Goal: Task Accomplishment & Management: Use online tool/utility

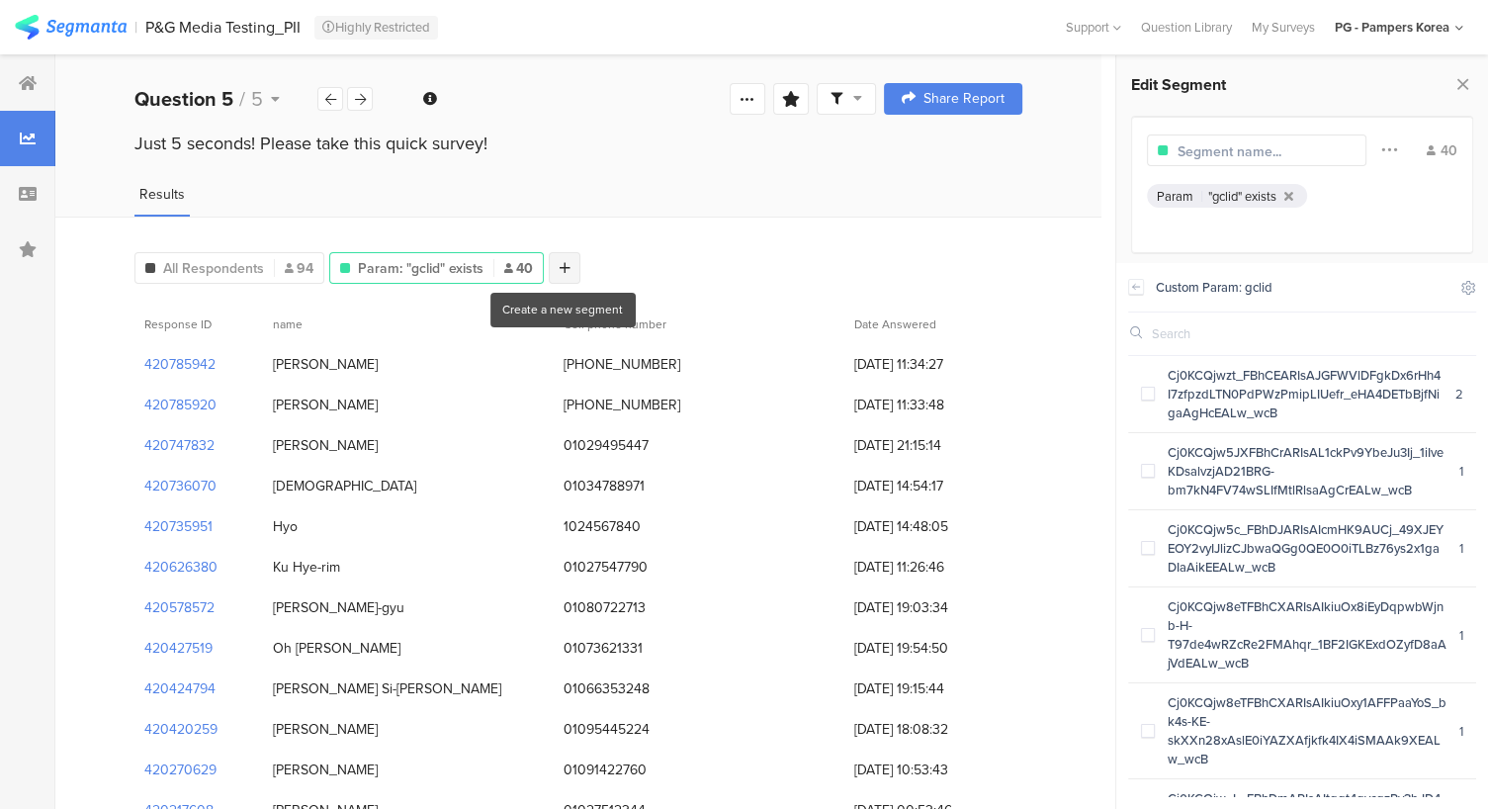
click at [562, 262] on icon at bounding box center [565, 268] width 11 height 14
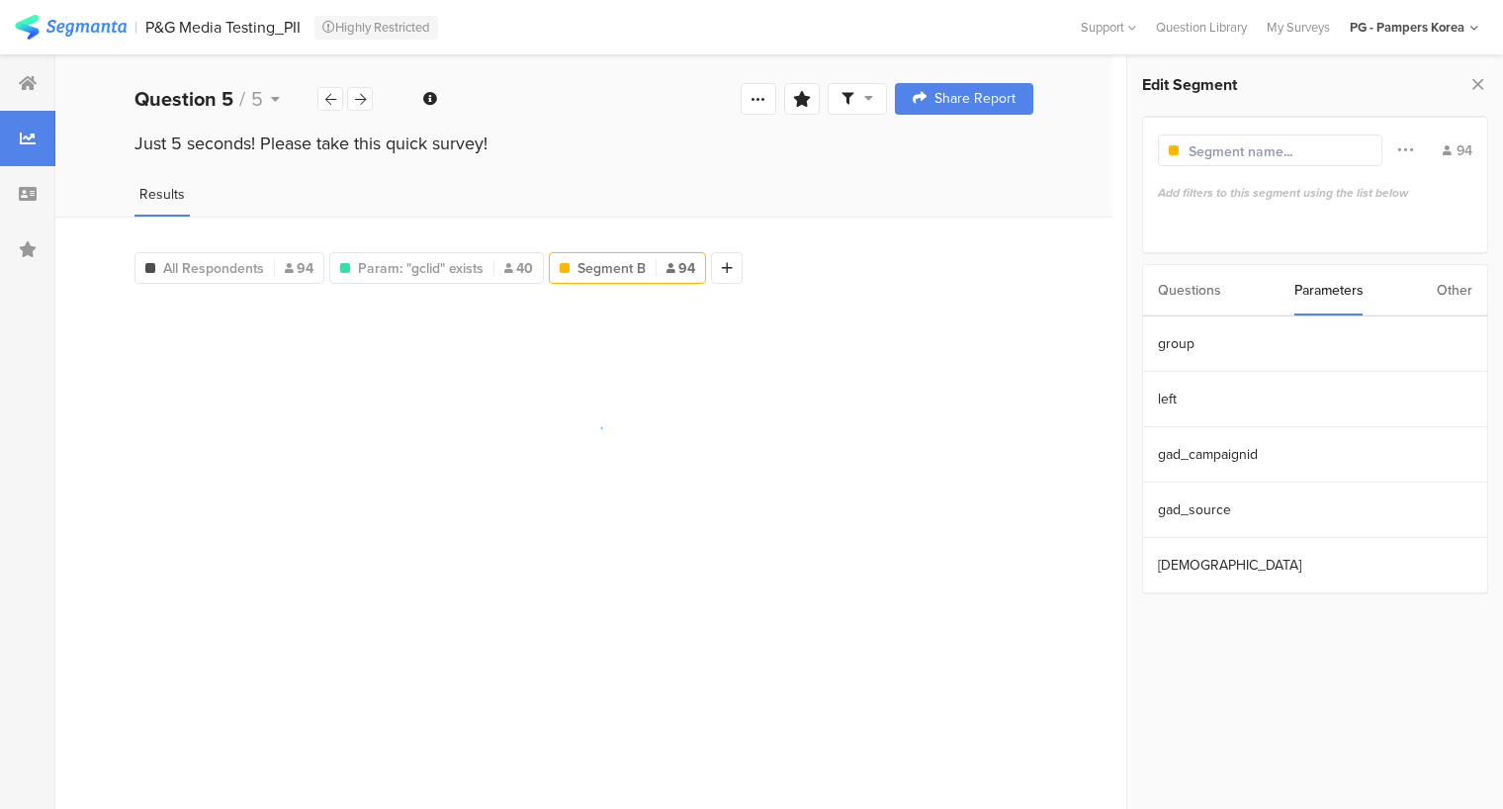
click at [1211, 288] on div "Questions" at bounding box center [1189, 290] width 63 height 50
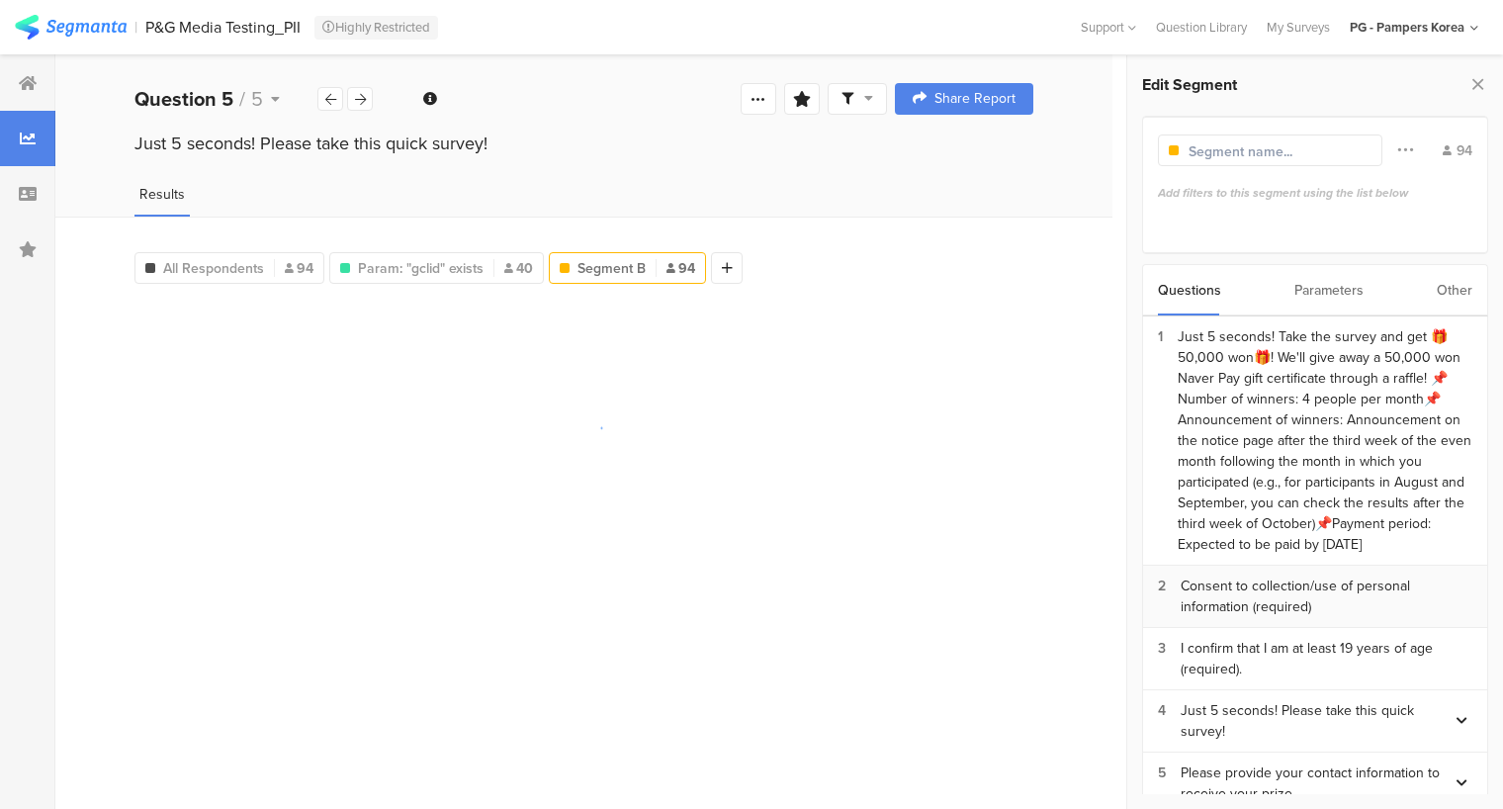
scroll to position [75, 0]
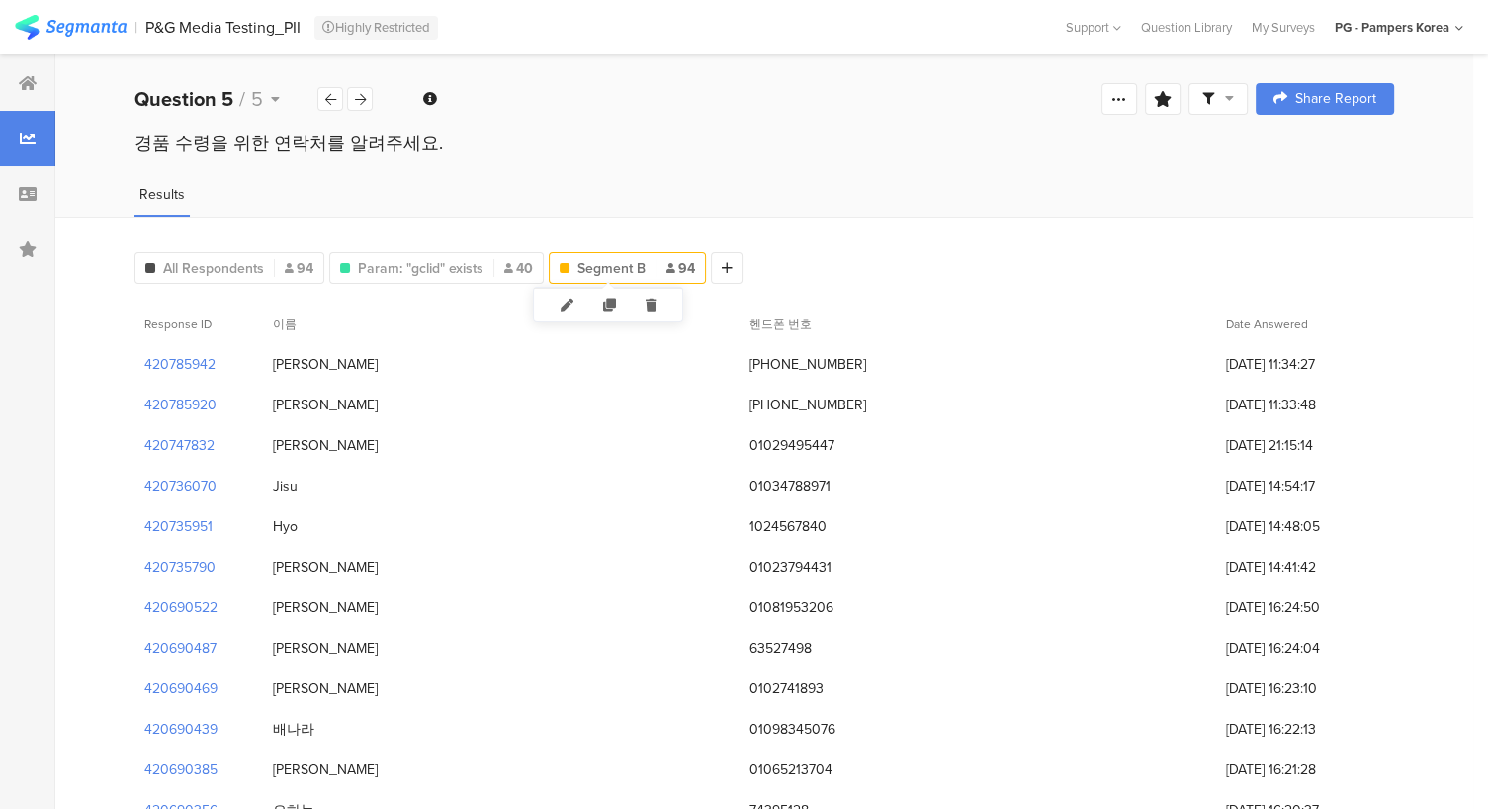
click at [602, 261] on span "Segment B" at bounding box center [611, 268] width 68 height 21
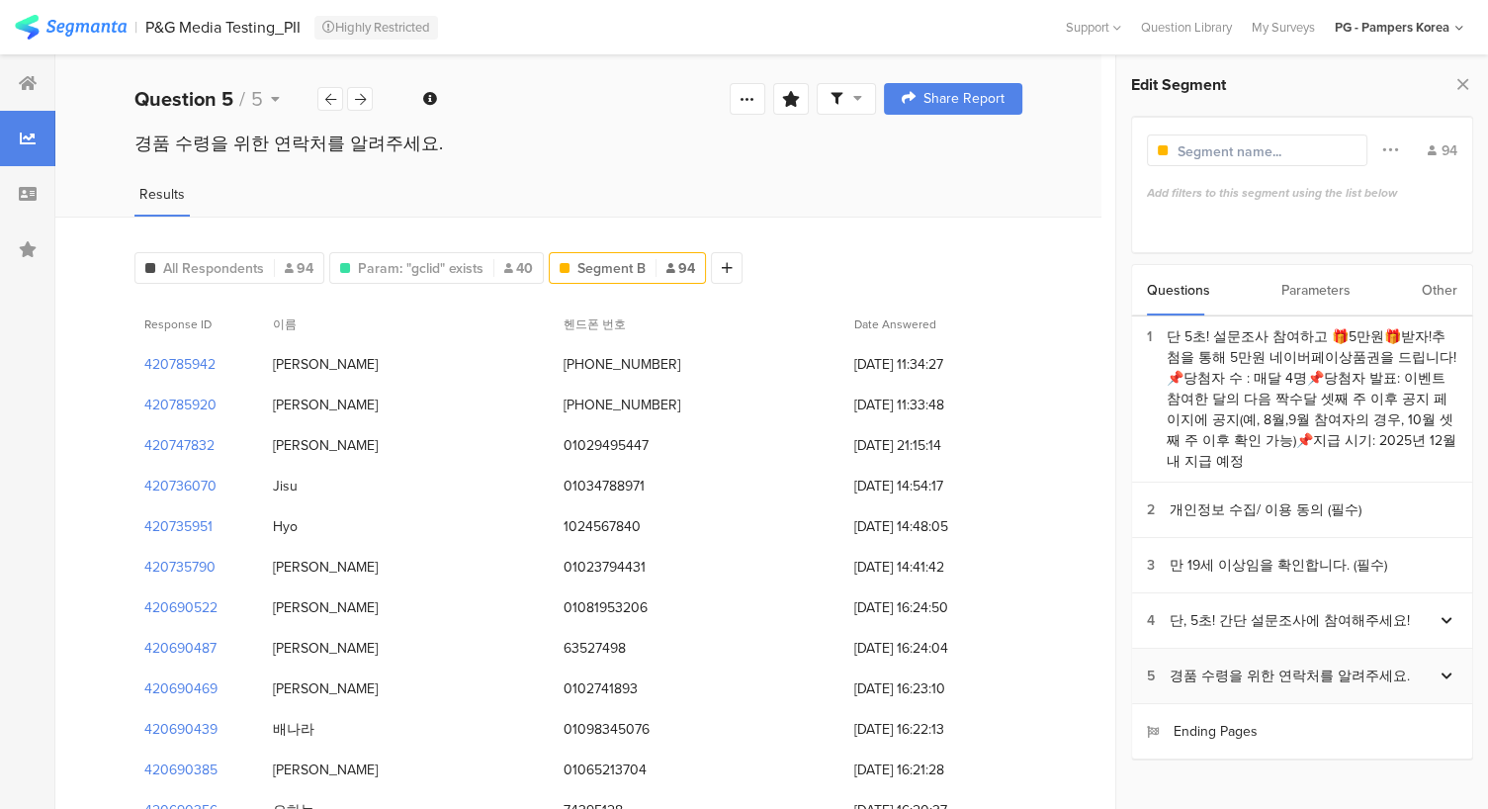
click at [1208, 677] on div "5 경품 수령을 위한 연락처를 알려주세요." at bounding box center [1302, 676] width 340 height 55
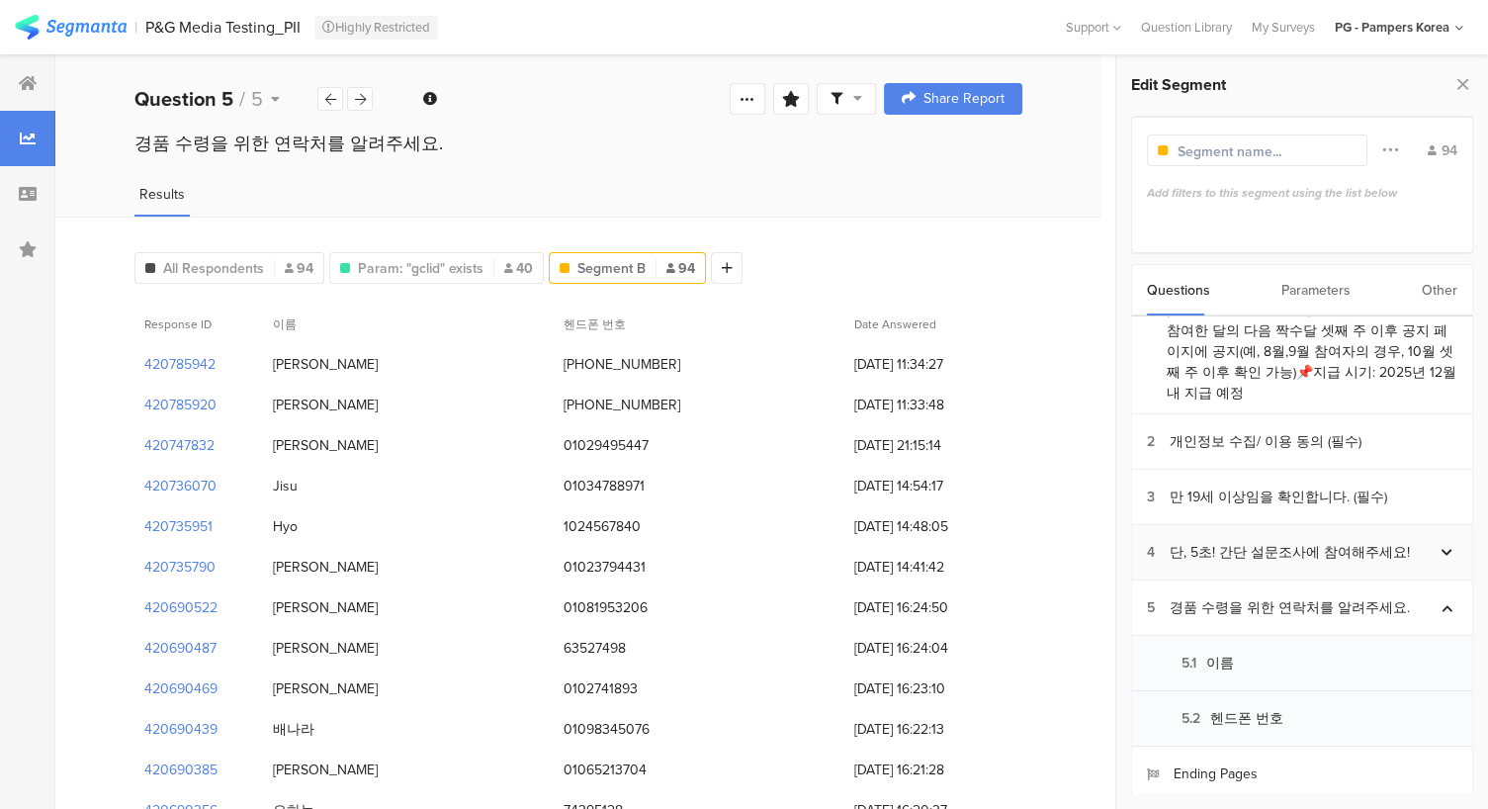
click at [1257, 543] on div "단, 5초! 간단 설문조사에 참여해주세요!" at bounding box center [1290, 552] width 240 height 21
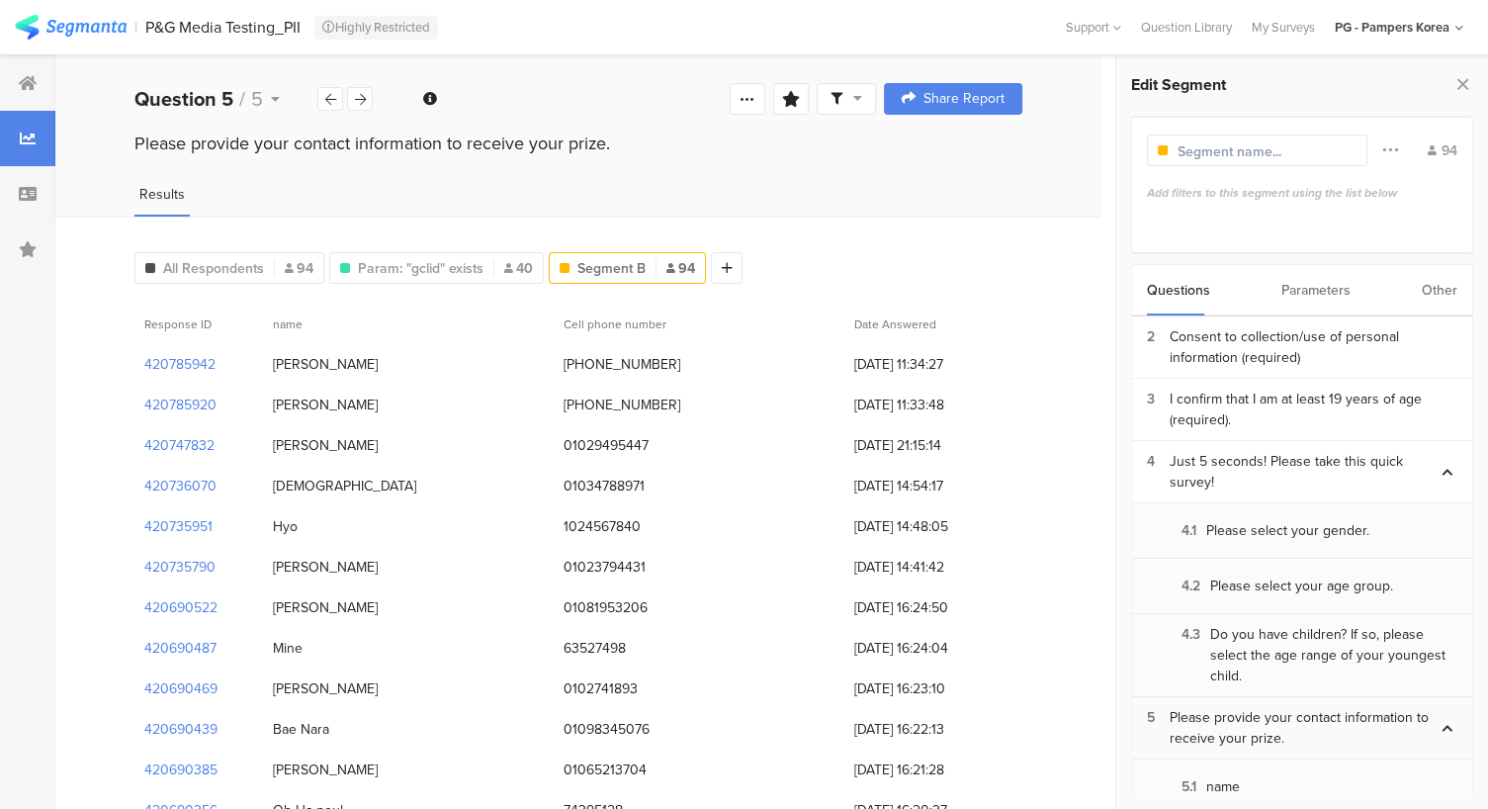
scroll to position [243, 0]
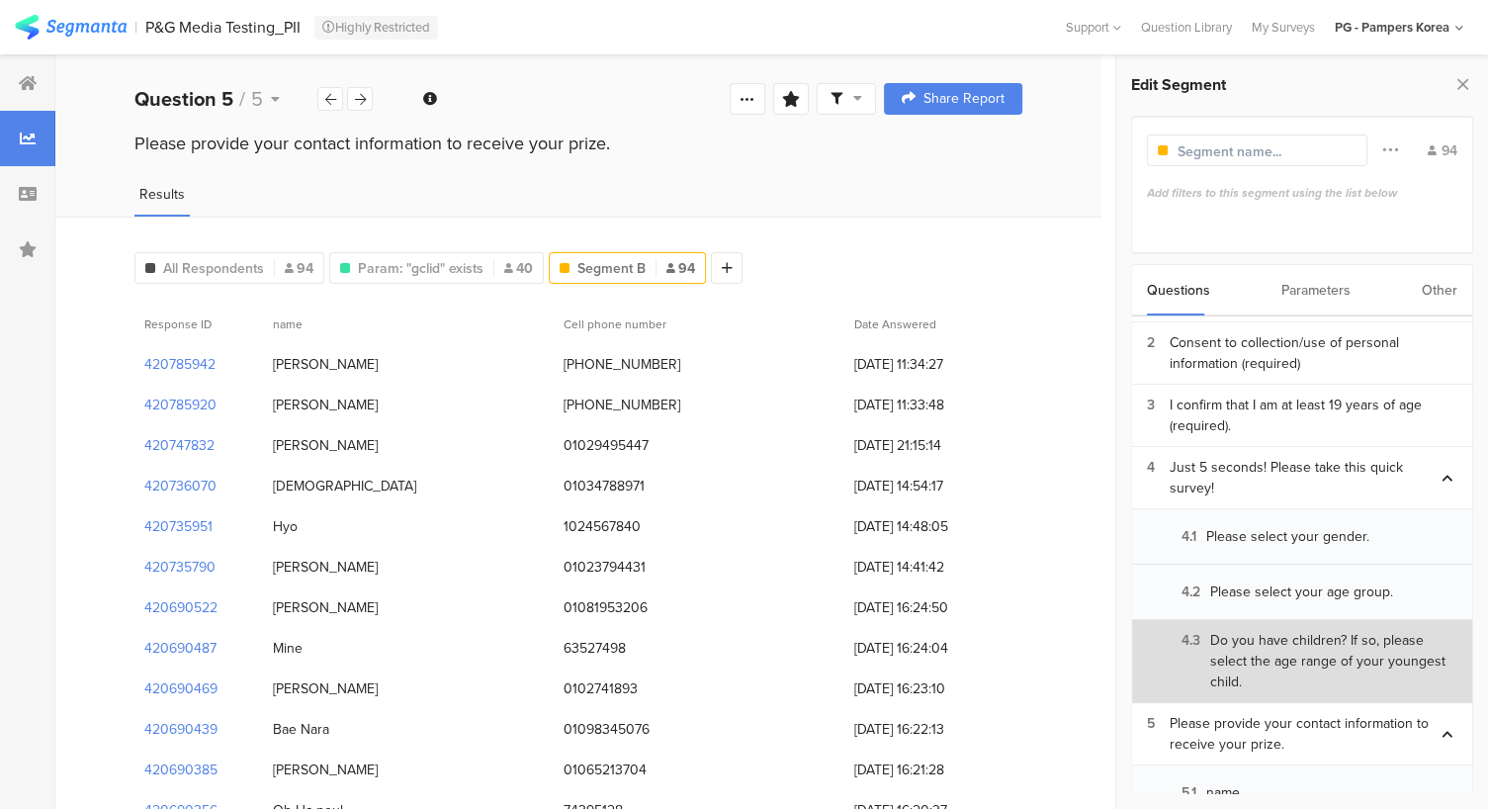
click at [1260, 656] on font "Do you have children? If so, please select the age range of your youngest child." at bounding box center [1327, 661] width 235 height 62
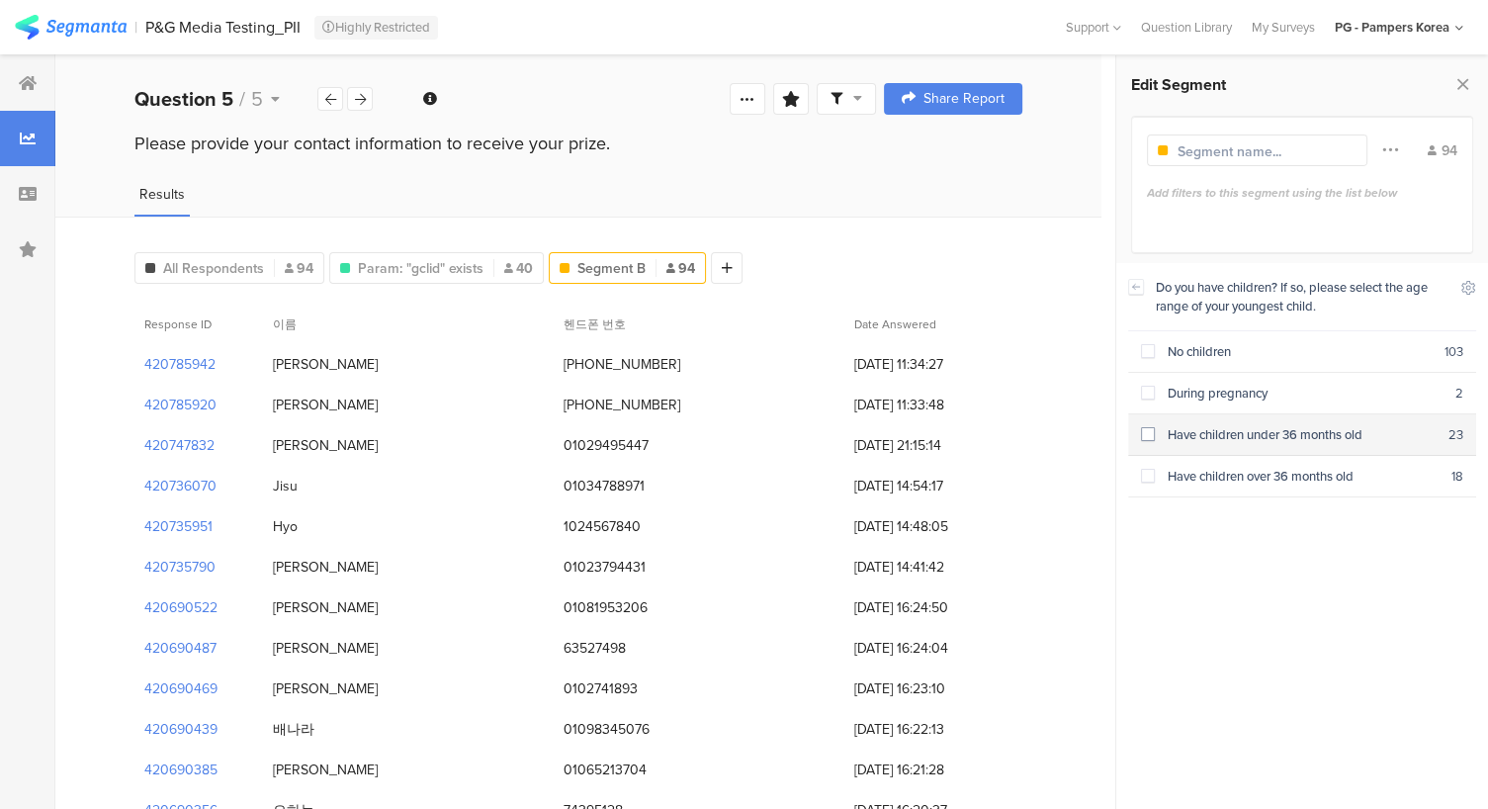
click at [1147, 435] on span at bounding box center [1148, 434] width 14 height 14
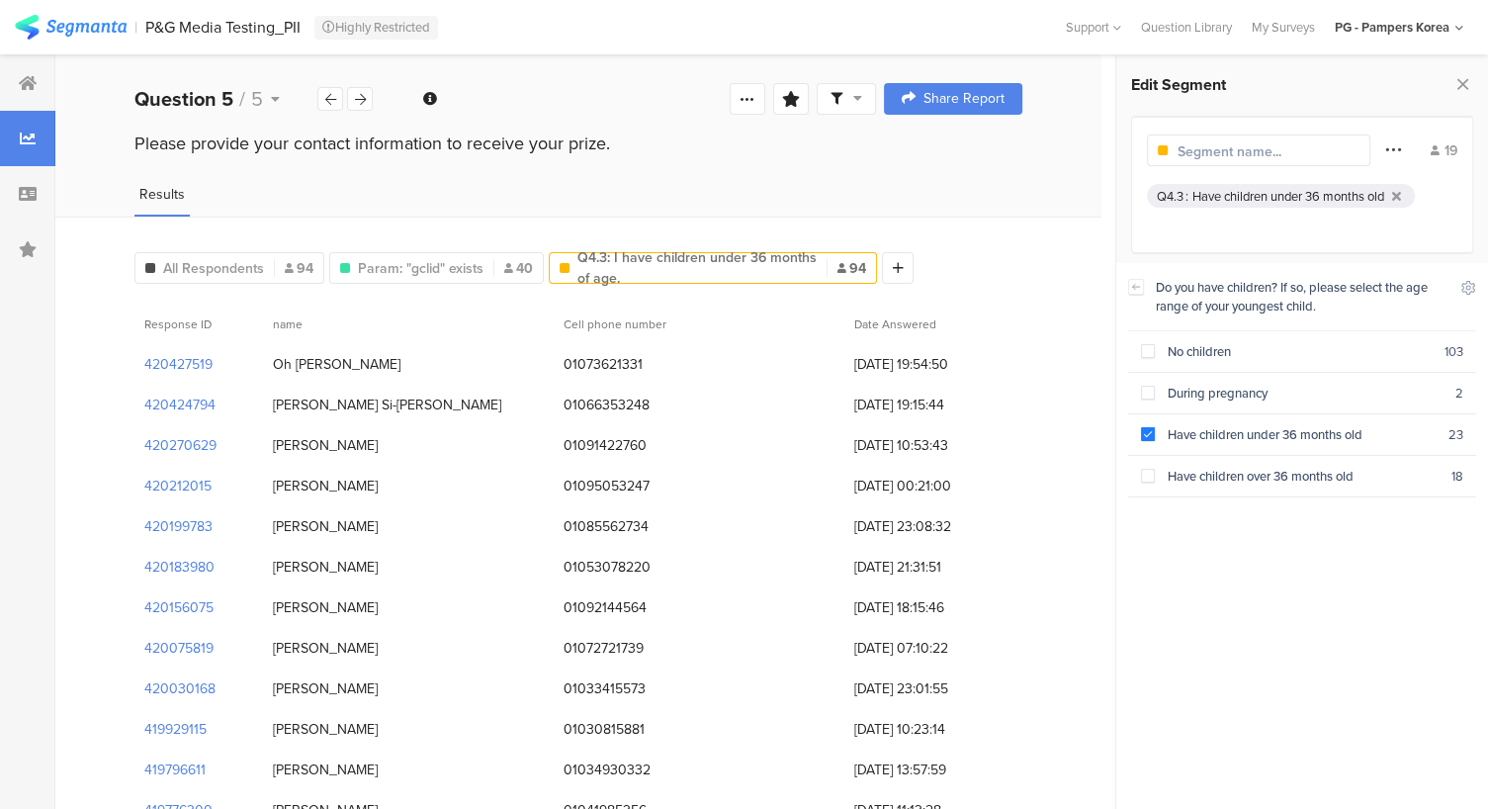
click at [1394, 146] on icon at bounding box center [1393, 149] width 16 height 26
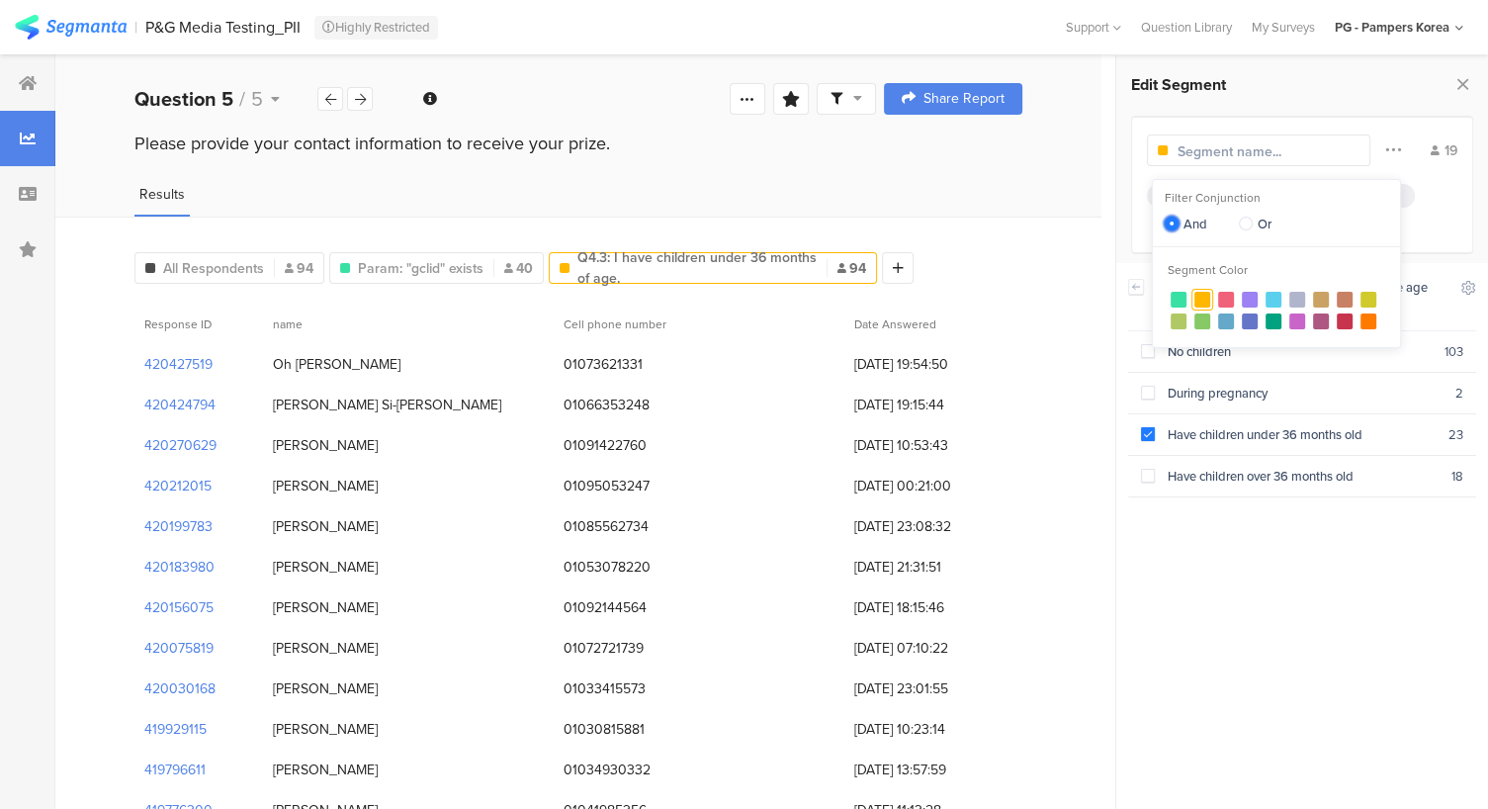
click at [1175, 227] on span at bounding box center [1172, 224] width 14 height 14
click at [1175, 227] on input "And" at bounding box center [1172, 225] width 14 height 17
click at [1272, 117] on div "19 Q4.3 : Have children under 36 months old" at bounding box center [1302, 185] width 342 height 138
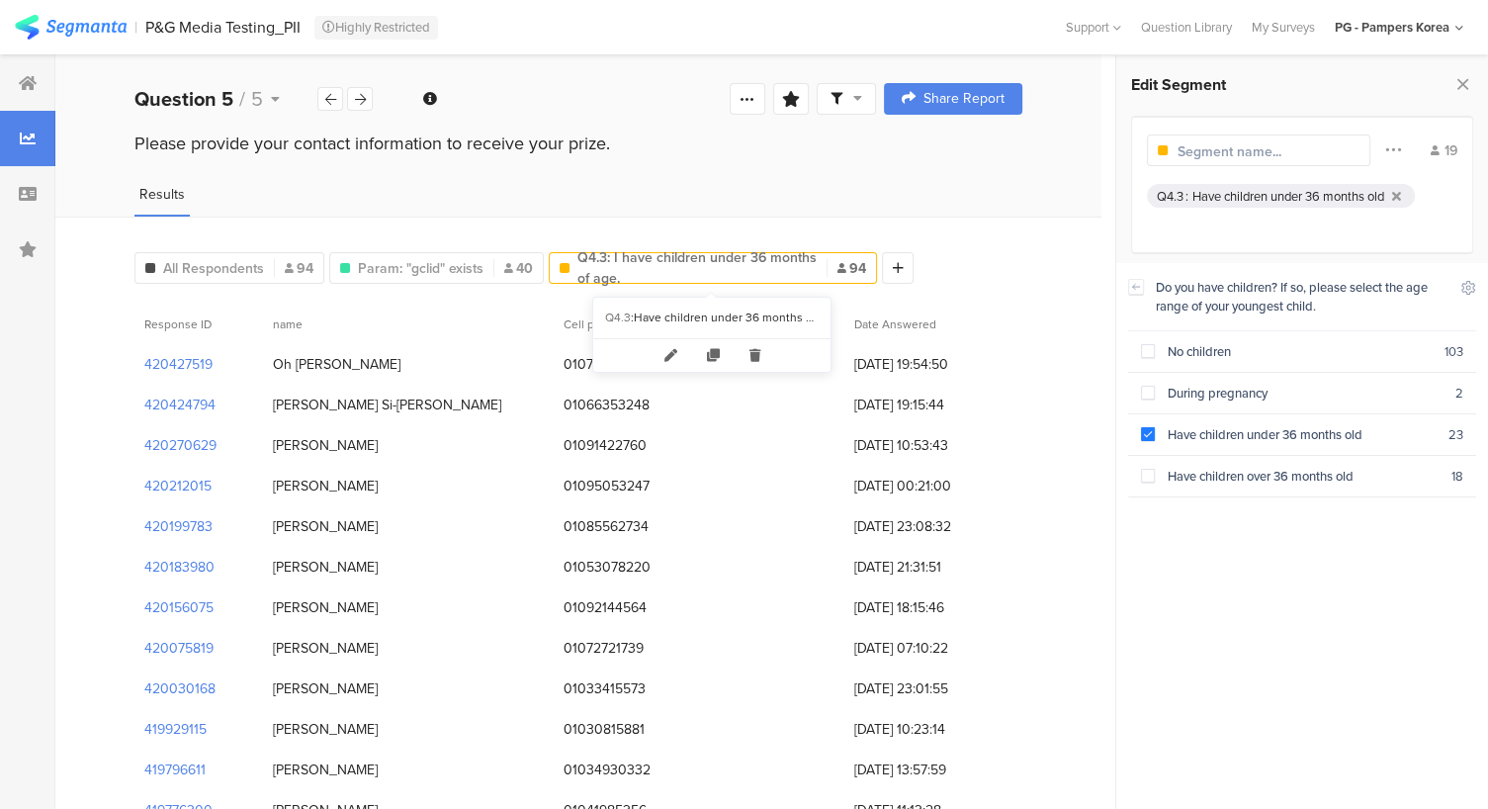
click at [660, 270] on span "Q4.3: I have children under 36 months of age." at bounding box center [696, 268] width 239 height 42
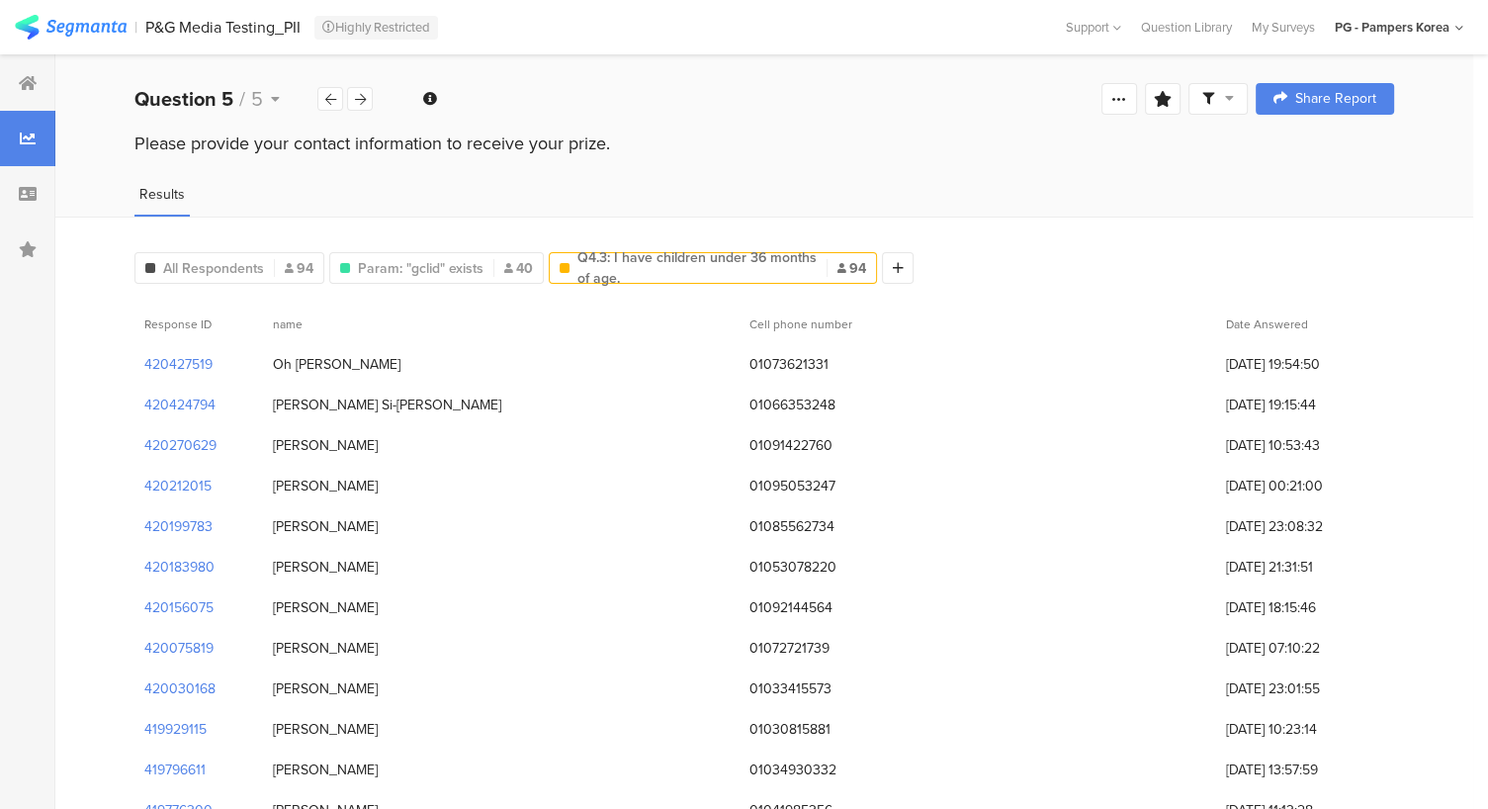
click at [640, 266] on span "Q4.3: I have children under 36 months of age." at bounding box center [696, 268] width 239 height 42
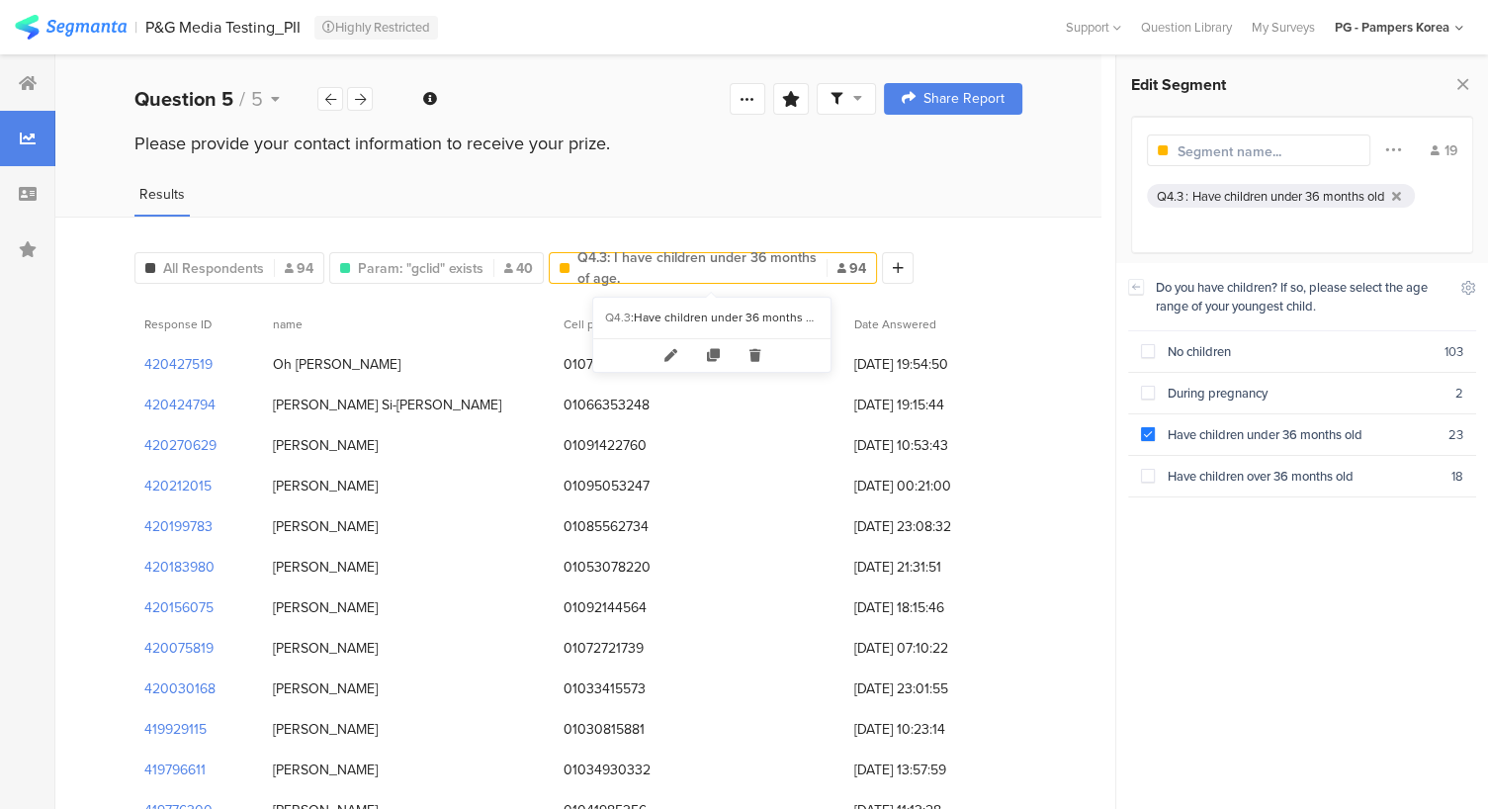
click at [738, 265] on span "Q4.3: I have children under 36 months of age." at bounding box center [696, 268] width 239 height 42
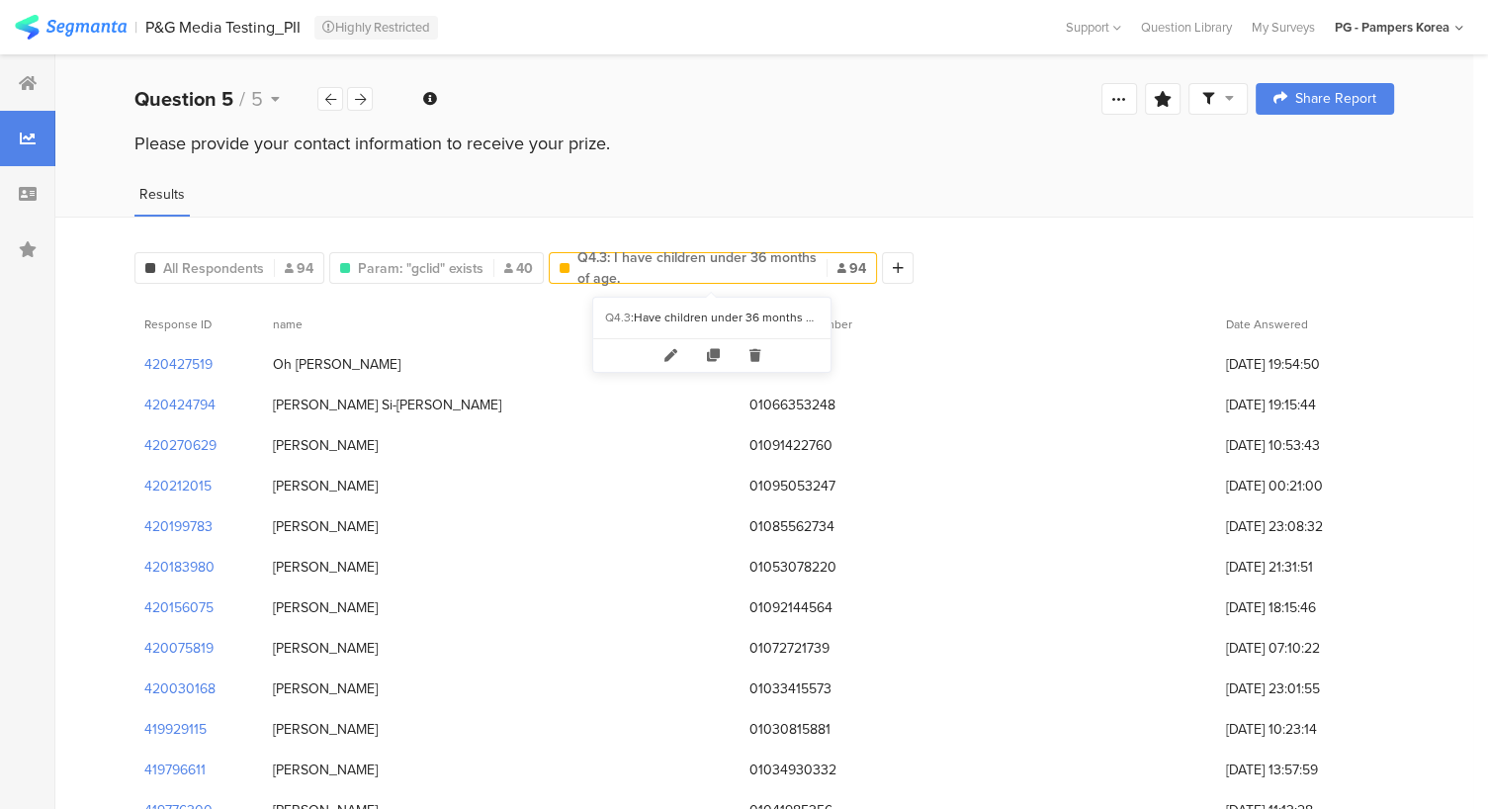
click at [733, 248] on font "Q4.3: I have children under 36 months of age." at bounding box center [696, 268] width 239 height 42
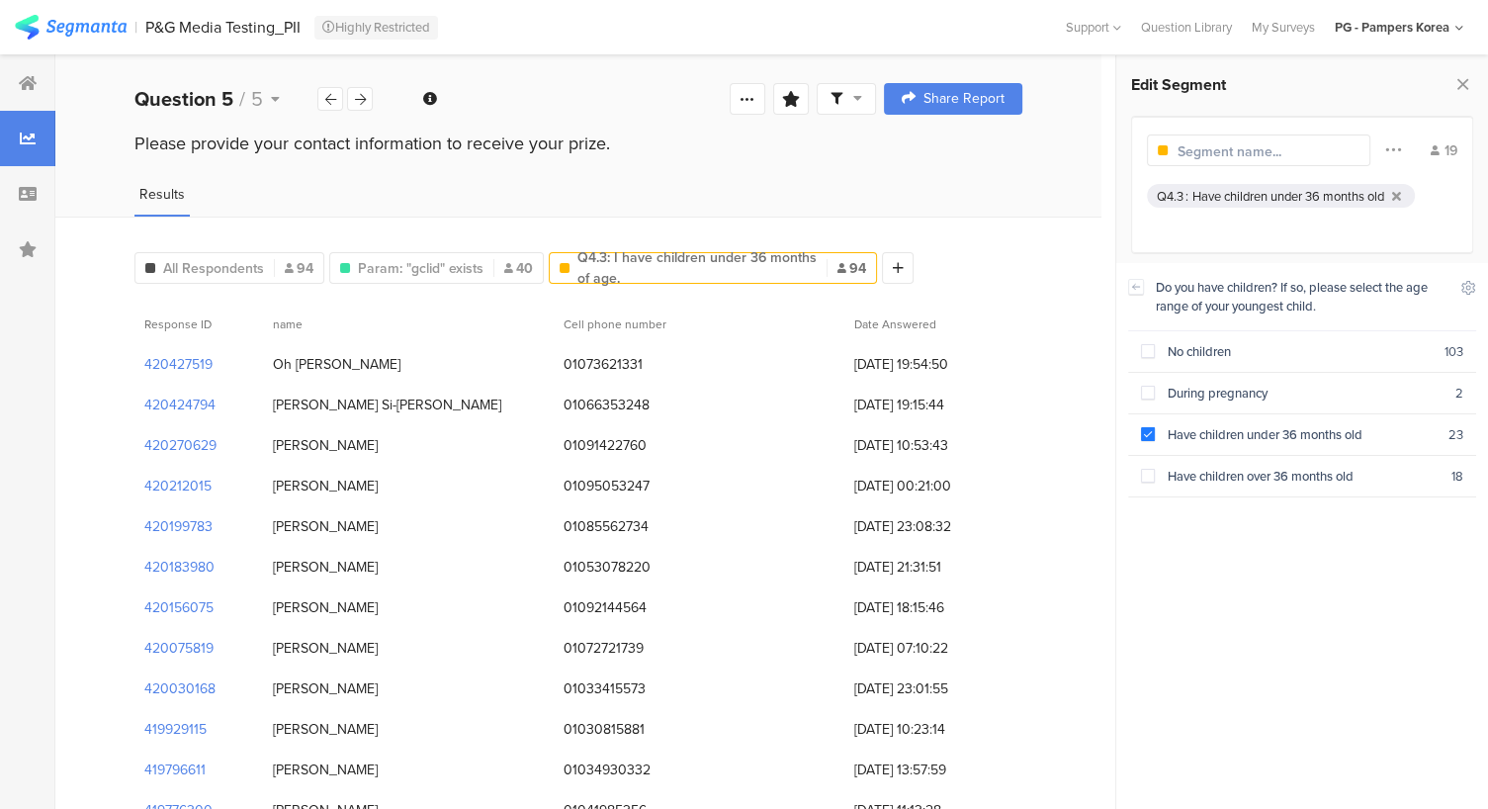
click at [733, 248] on font "Q4.3: I have children under 36 months of age." at bounding box center [696, 268] width 239 height 42
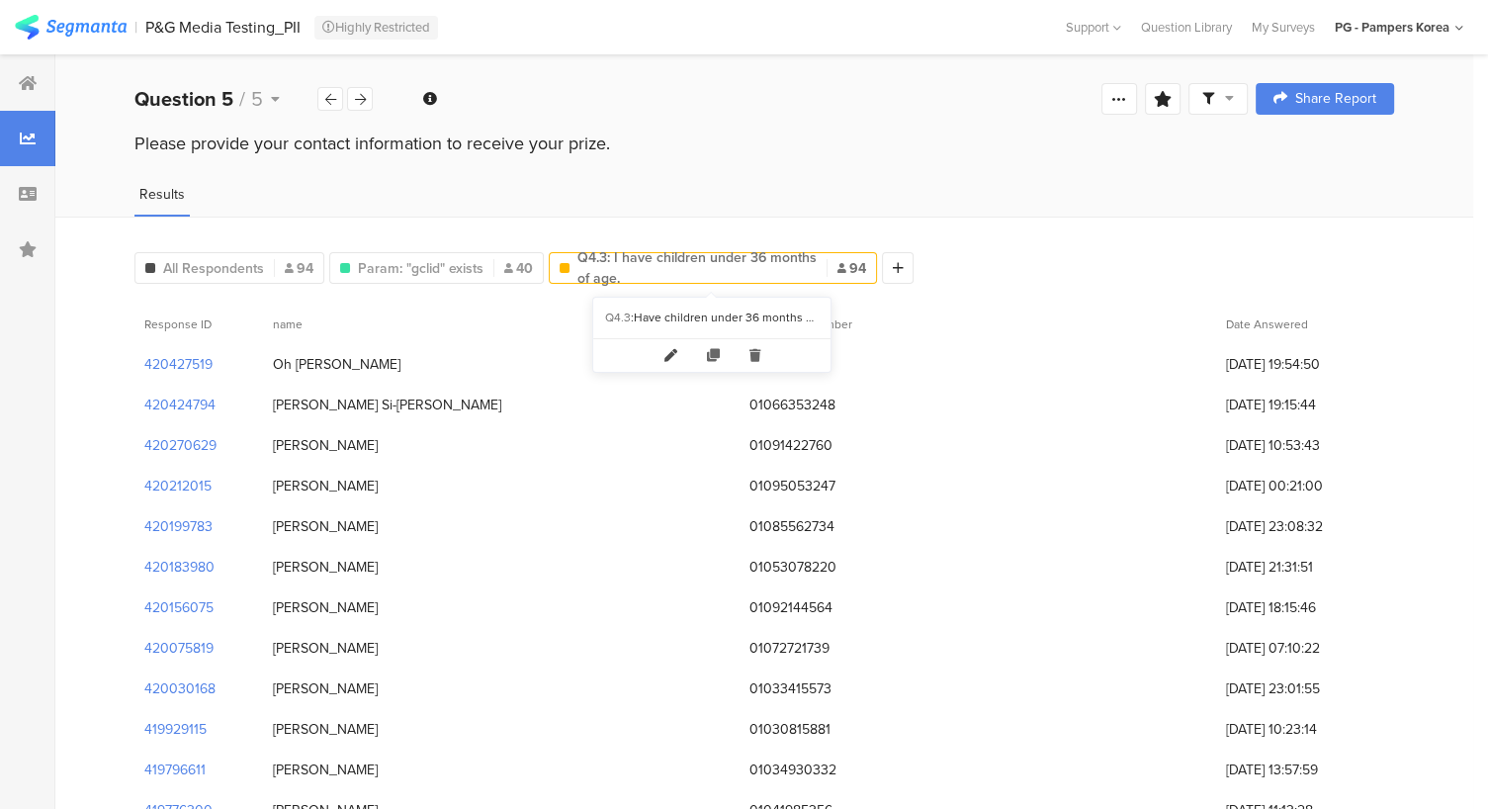
click at [671, 351] on icon at bounding box center [671, 355] width 43 height 33
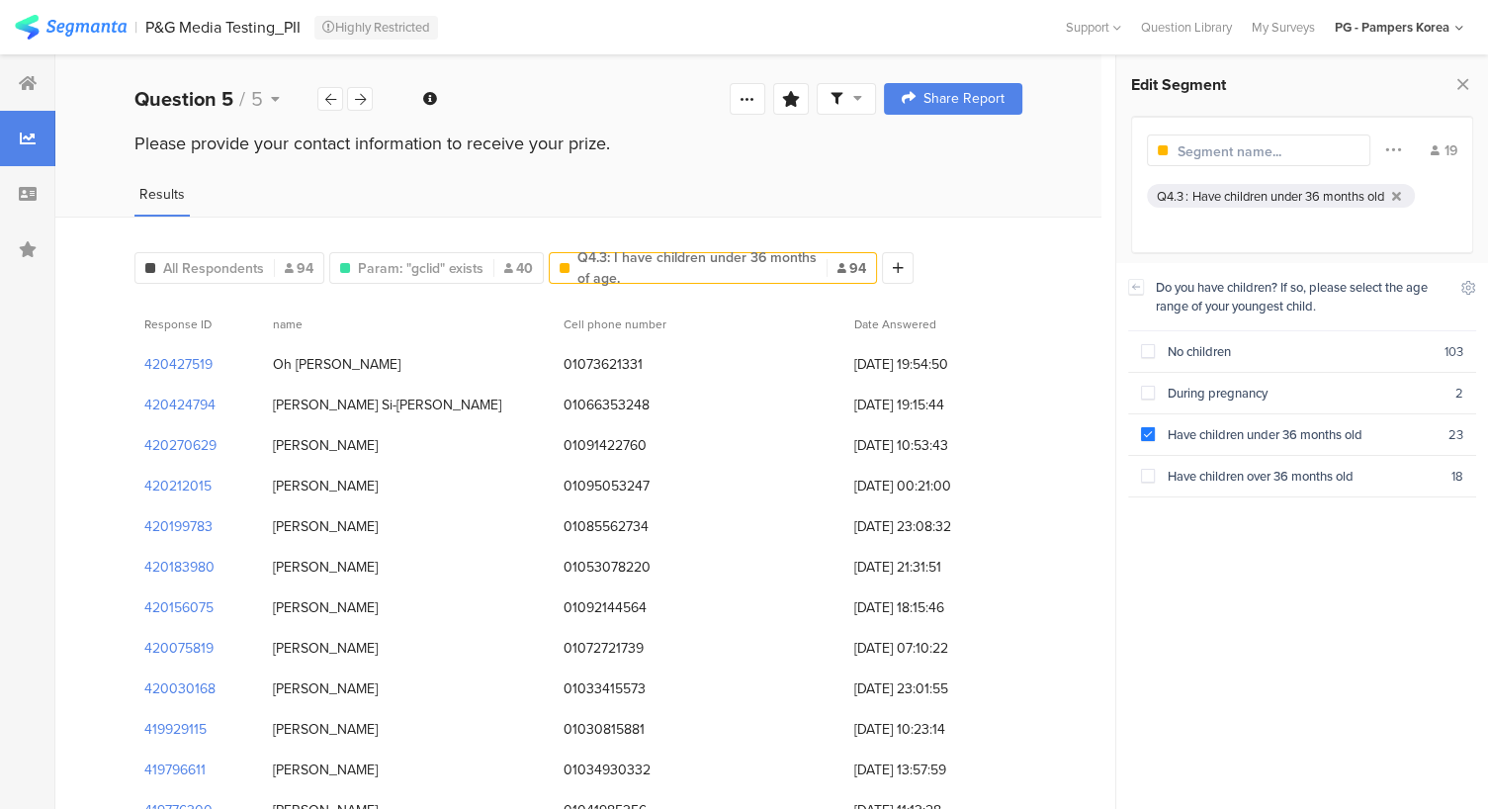
click at [1239, 152] on input "text" at bounding box center [1264, 151] width 172 height 21
click at [1400, 146] on div at bounding box center [1392, 151] width 45 height 38
click at [1392, 147] on icon at bounding box center [1393, 149] width 16 height 26
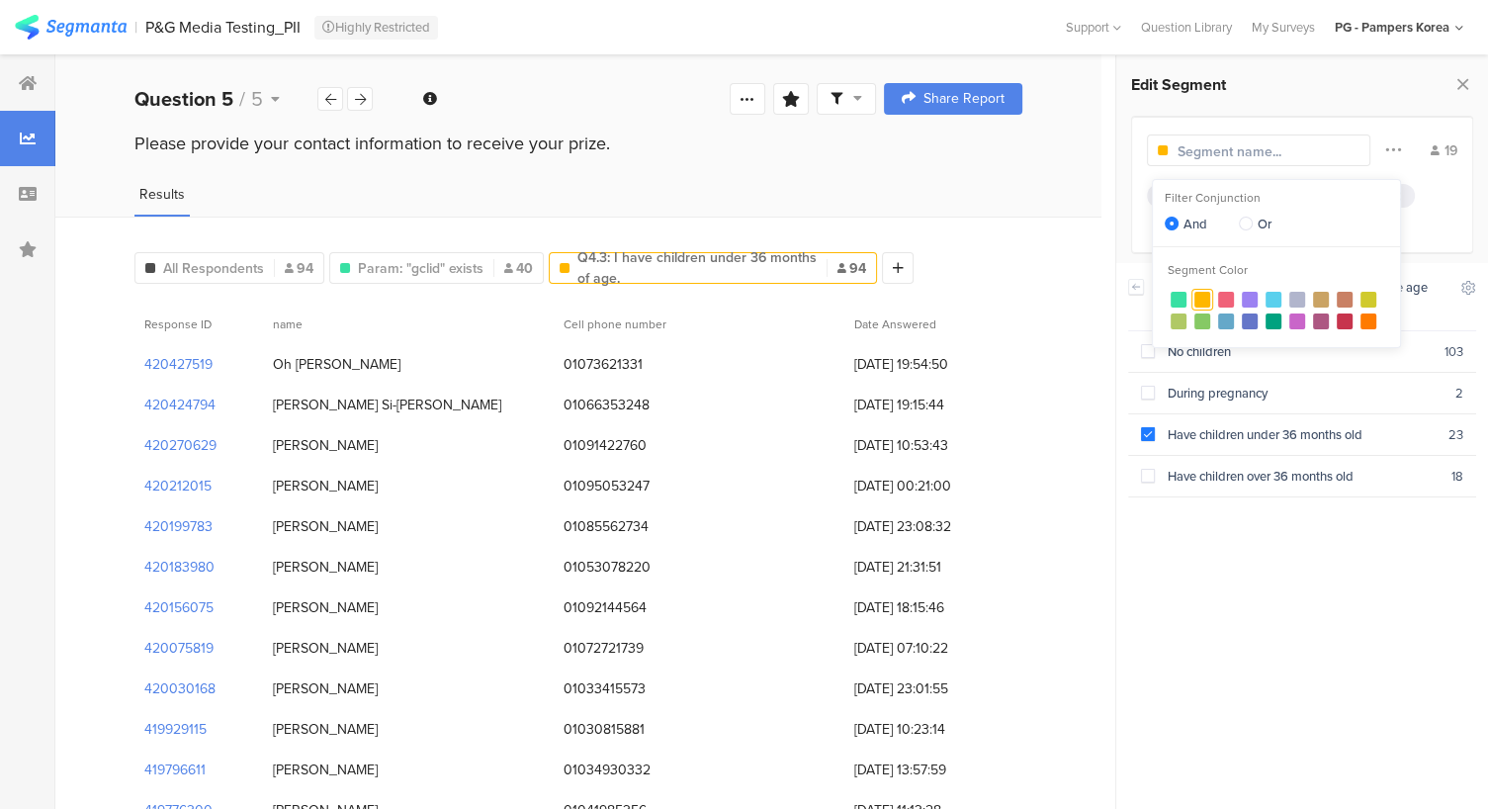
click at [1310, 117] on div "19 Q4.3 : Have children under 36 months old" at bounding box center [1302, 185] width 342 height 138
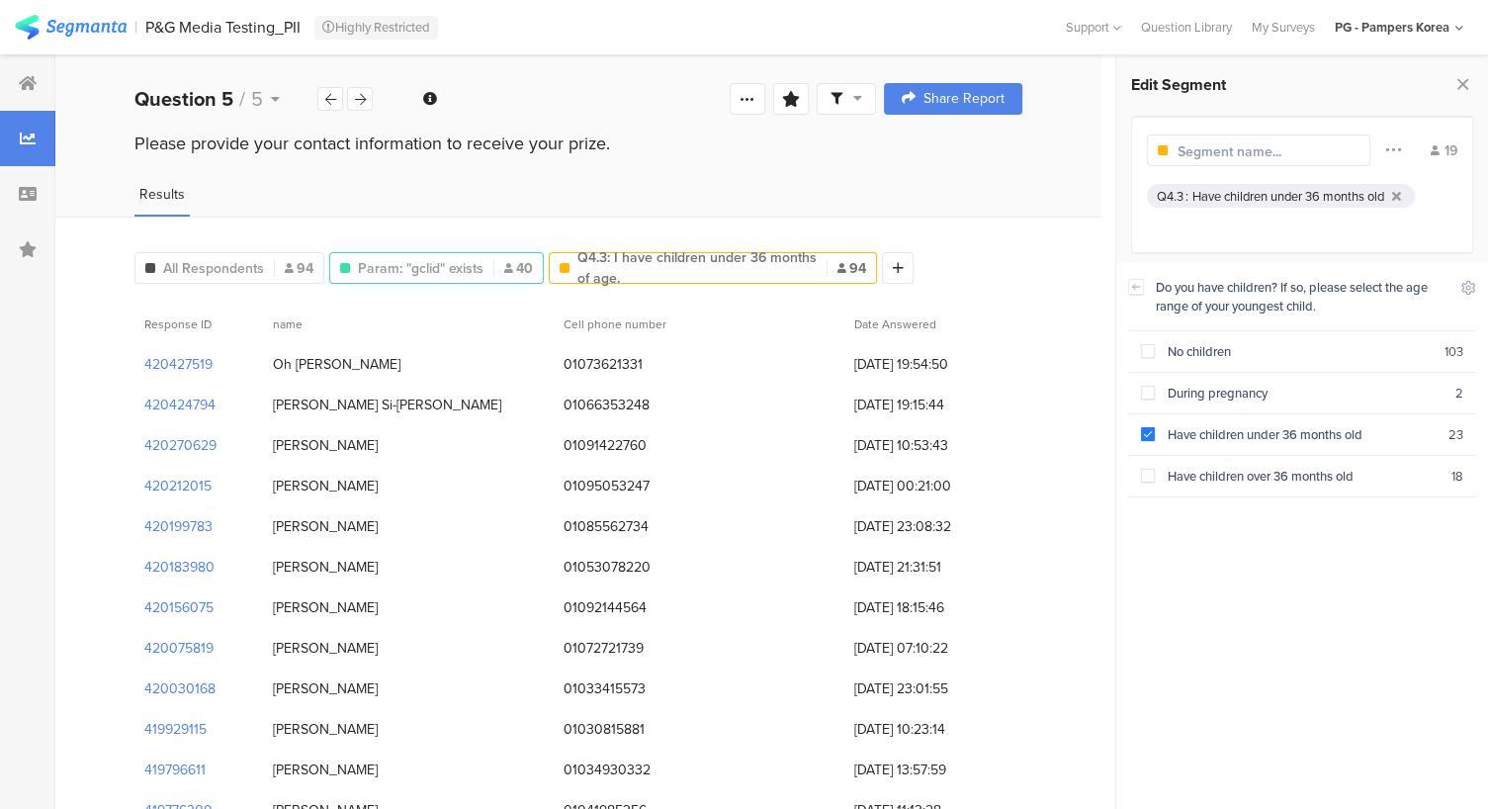
click at [453, 252] on div "Param "gclid" exists Param: "gclid" exists 40" at bounding box center [436, 268] width 215 height 32
click at [436, 267] on span "Param: "gclid" exists" at bounding box center [421, 268] width 126 height 21
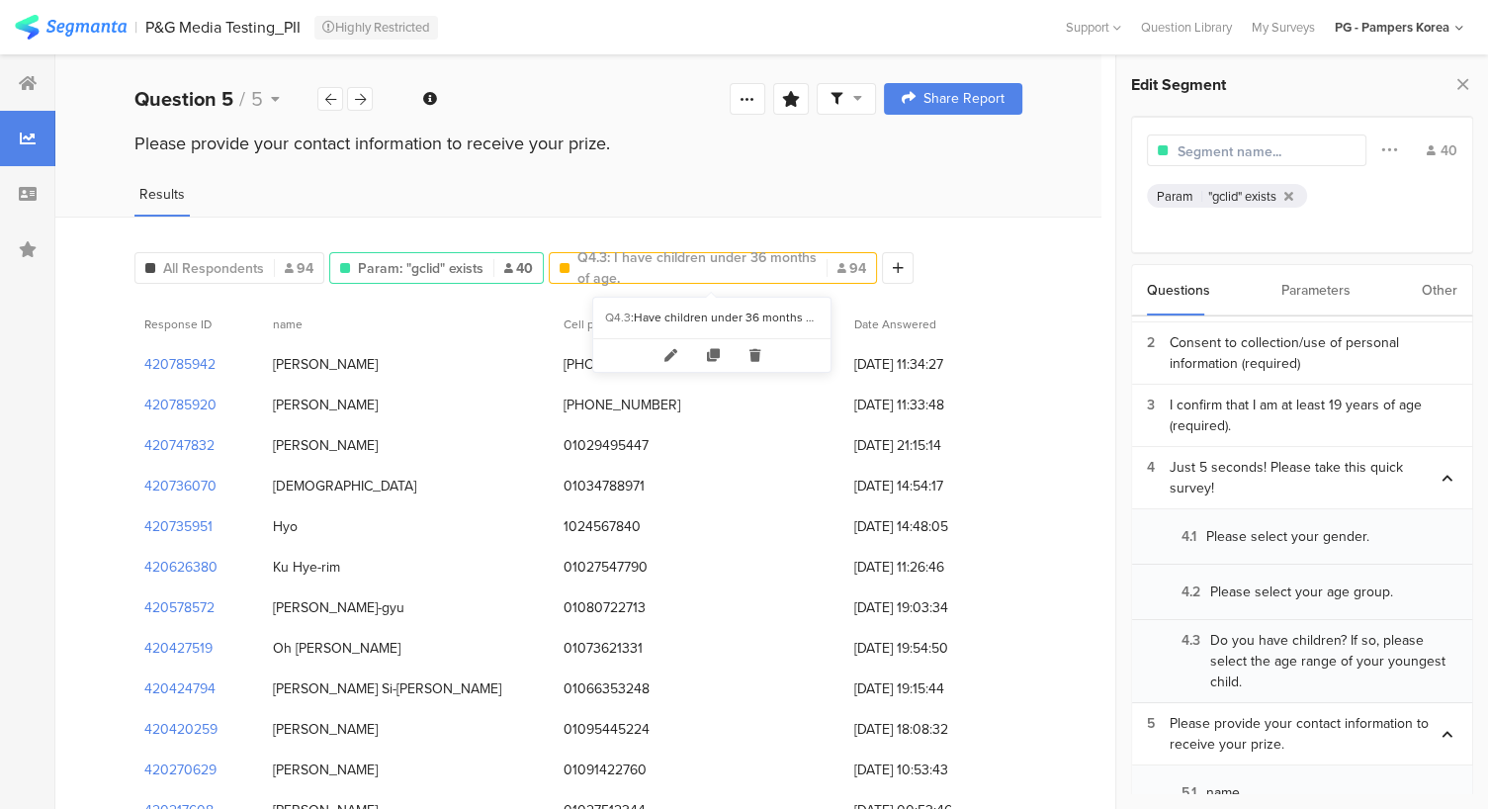
click at [681, 268] on span "Q4.3: I have children under 36 months of age." at bounding box center [696, 268] width 239 height 42
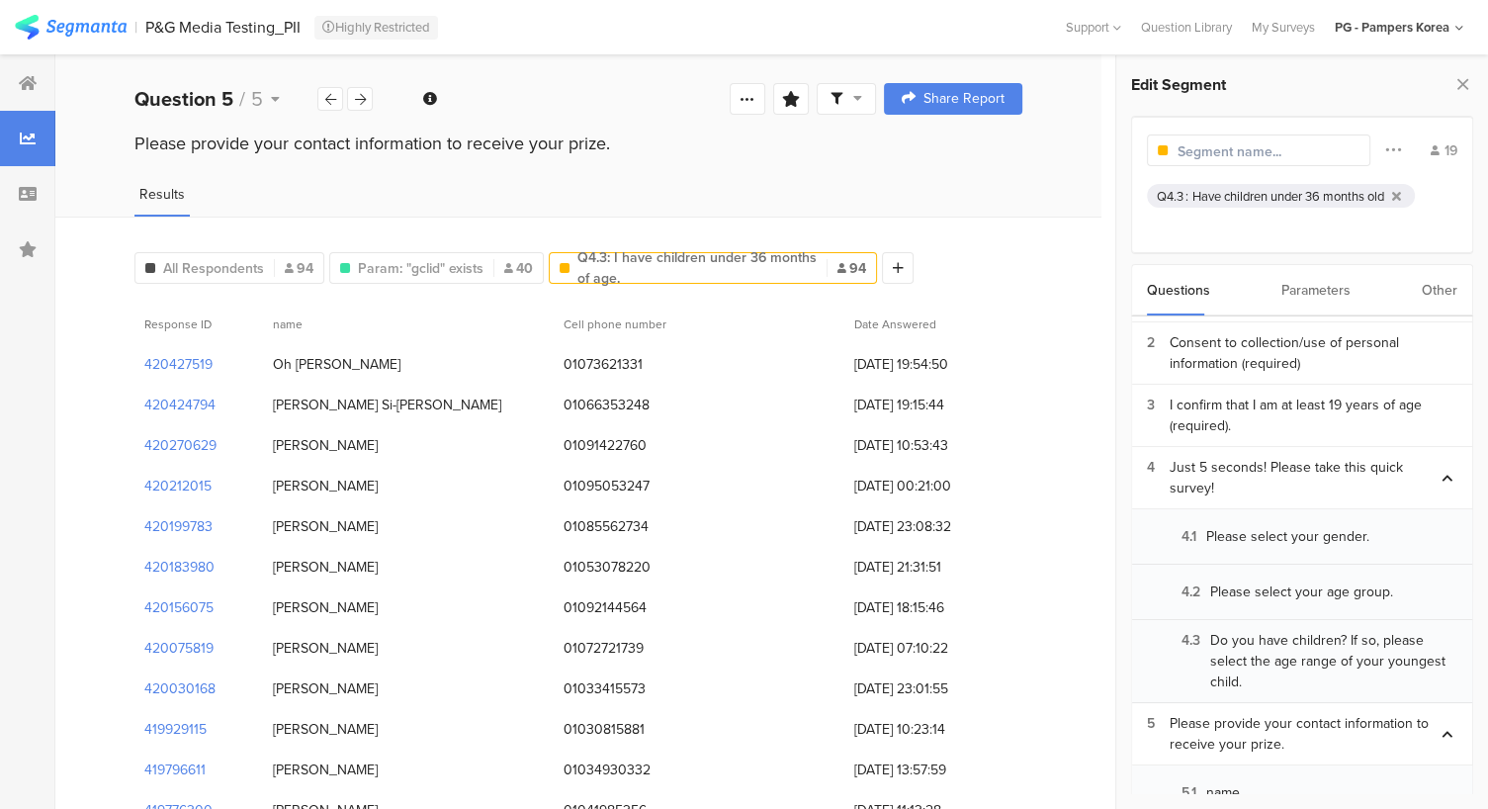
click at [1297, 290] on div "Parameters" at bounding box center [1315, 290] width 69 height 50
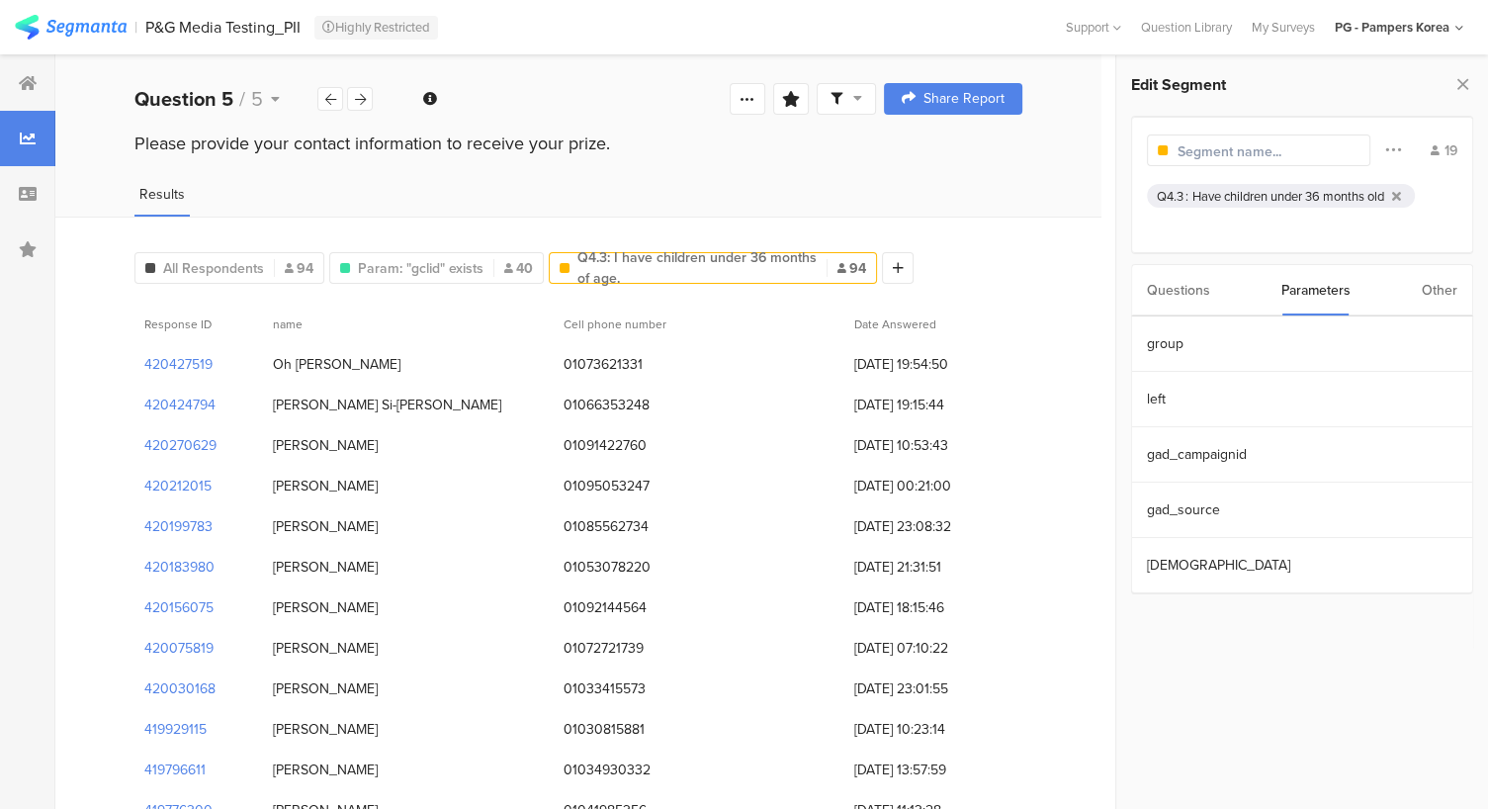
click at [1431, 272] on div "Other" at bounding box center [1440, 290] width 36 height 50
click at [1254, 316] on section "Time Range" at bounding box center [1302, 343] width 340 height 55
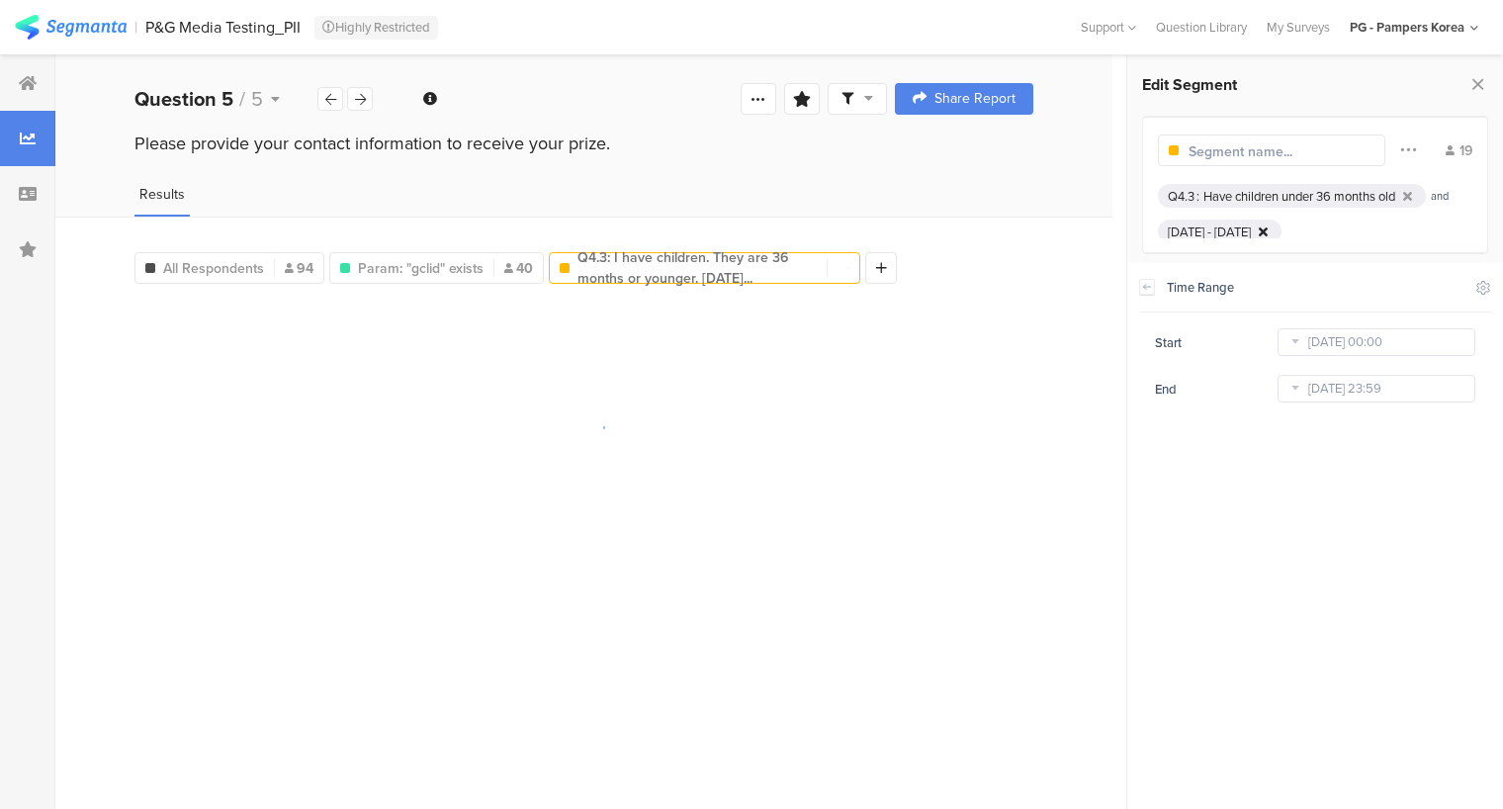
click at [1268, 230] on icon at bounding box center [1263, 231] width 9 height 13
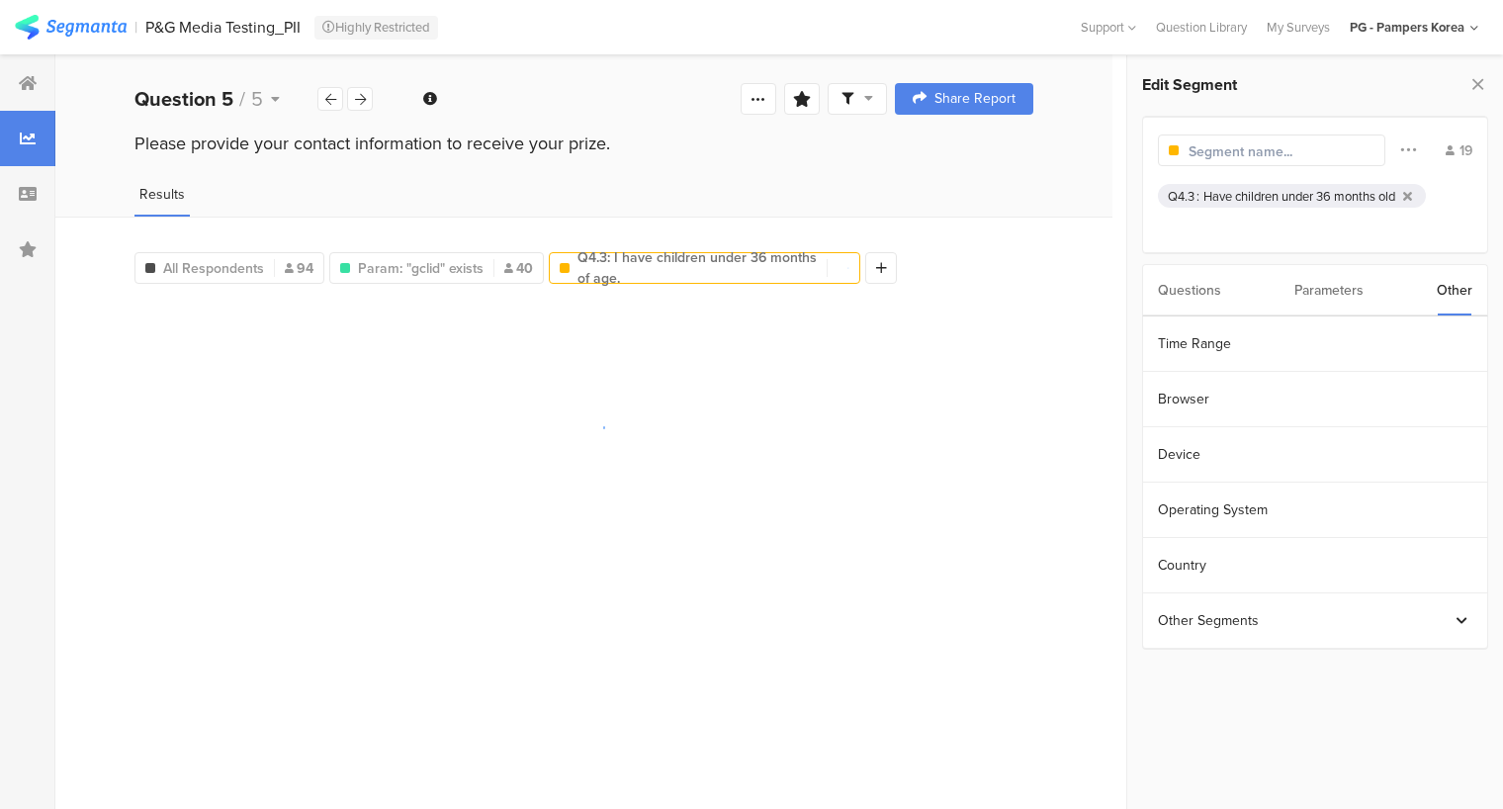
click at [1250, 157] on input "text" at bounding box center [1275, 151] width 172 height 21
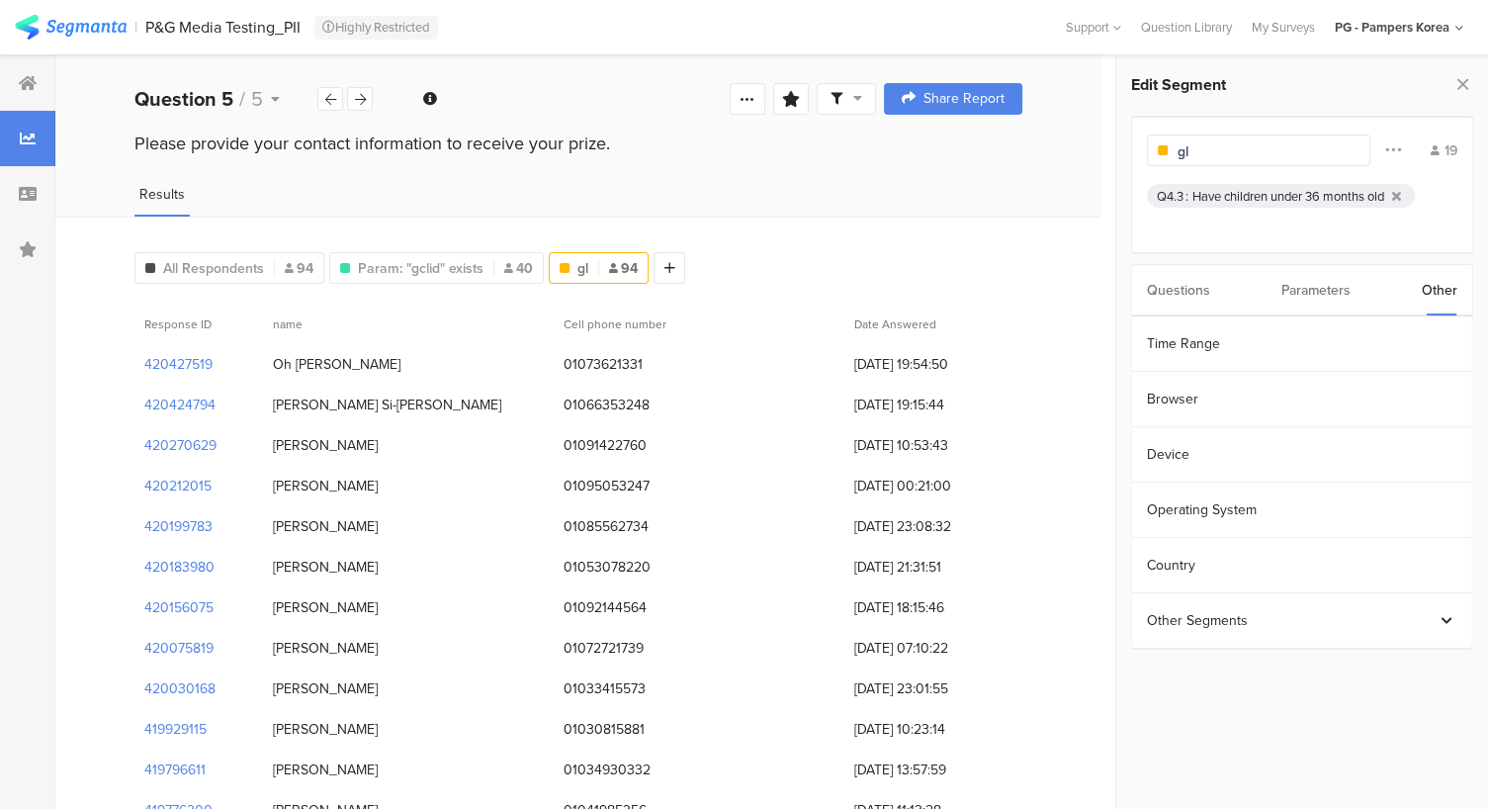
type input "g"
click at [1388, 153] on icon at bounding box center [1393, 149] width 16 height 26
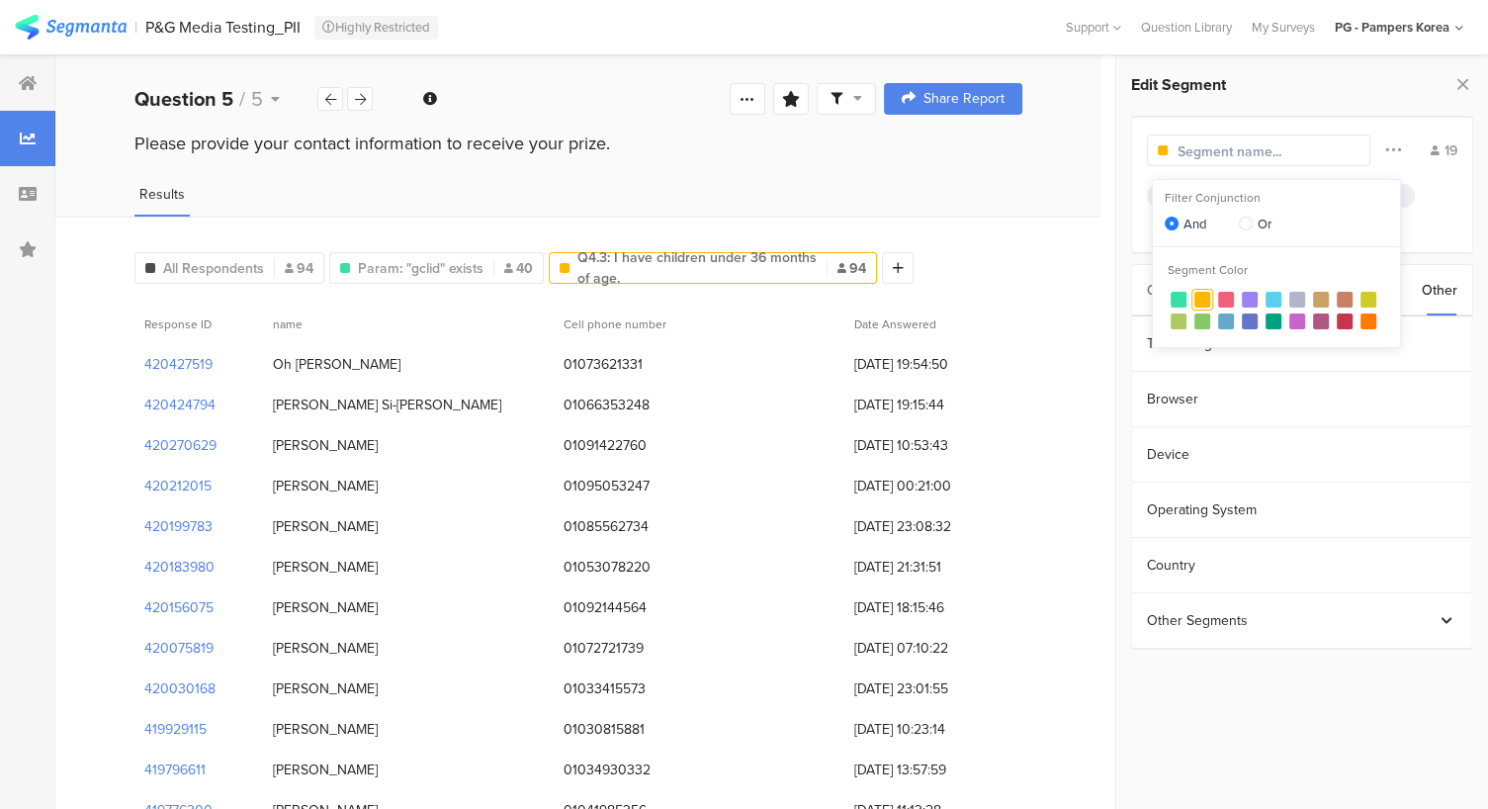
click at [1418, 193] on div "Q4.3 : Have children under 36 months old" at bounding box center [1302, 202] width 310 height 36
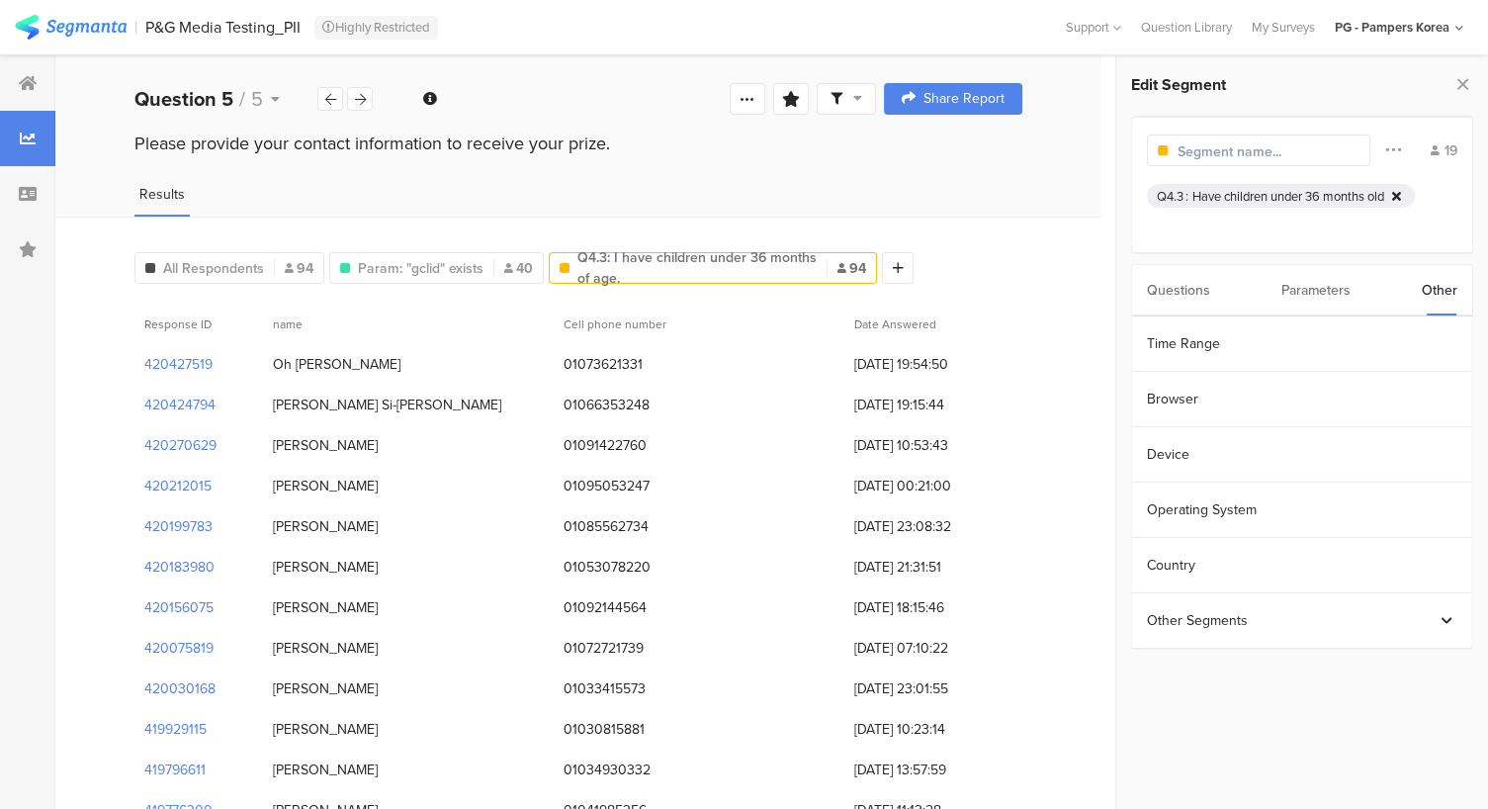
click at [1405, 193] on div at bounding box center [1396, 196] width 17 height 13
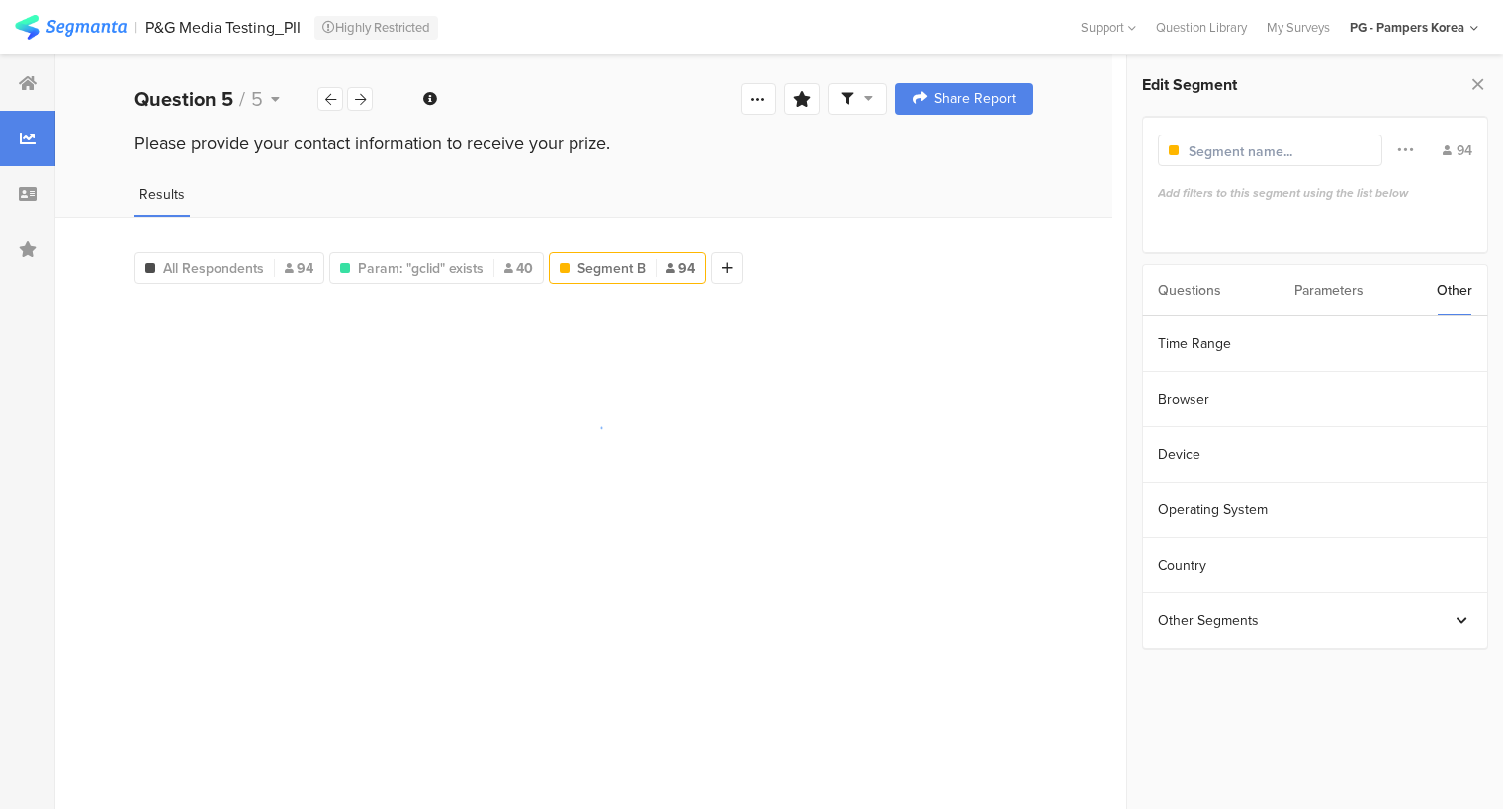
click at [1260, 184] on font "Add filters to this segment using the list below" at bounding box center [1283, 193] width 250 height 18
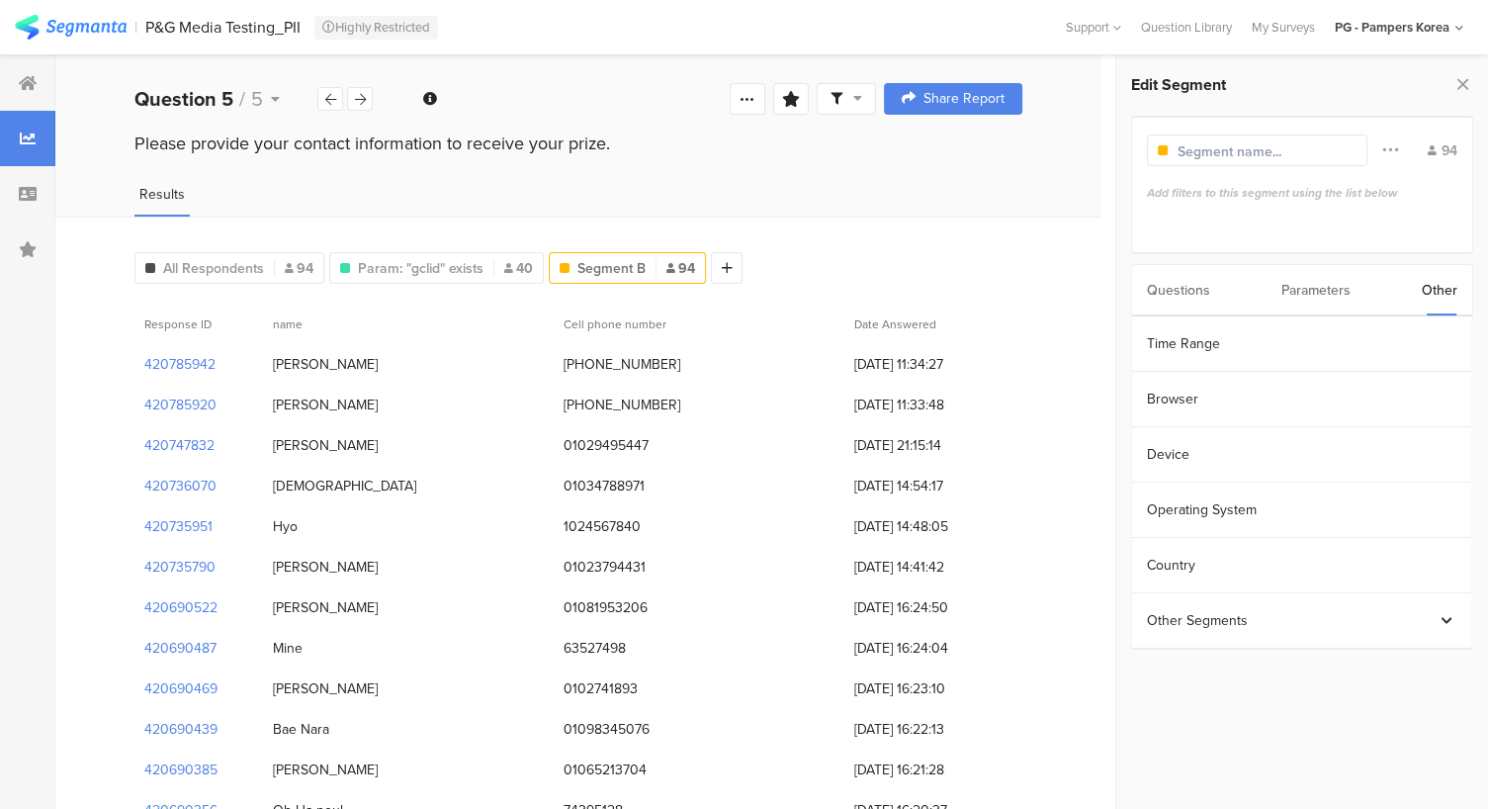
click at [1184, 293] on div "Questions" at bounding box center [1178, 290] width 63 height 50
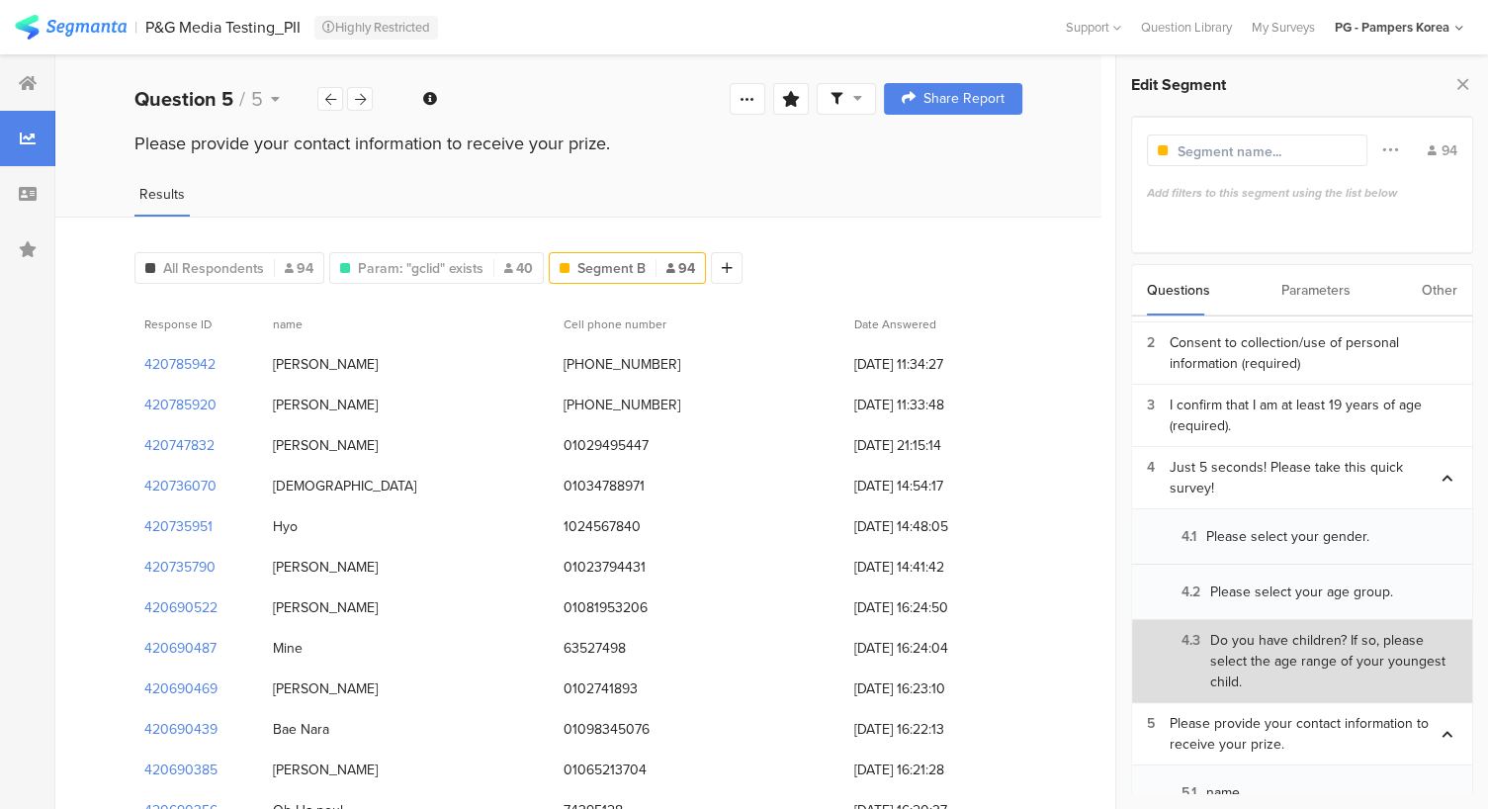
scroll to position [377, 0]
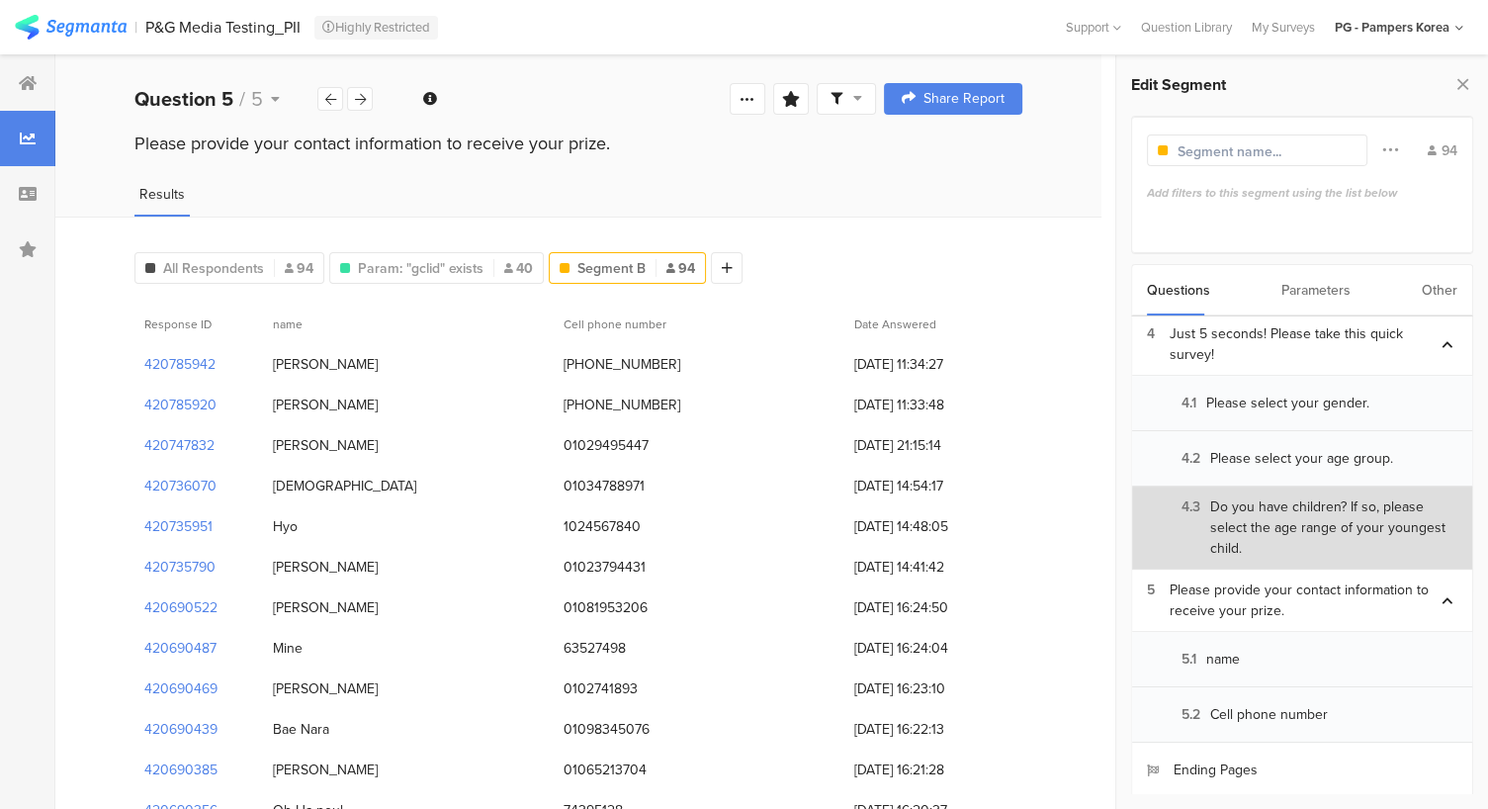
click at [1245, 543] on font "Do you have children? If so, please select the age range of your youngest child." at bounding box center [1333, 527] width 247 height 62
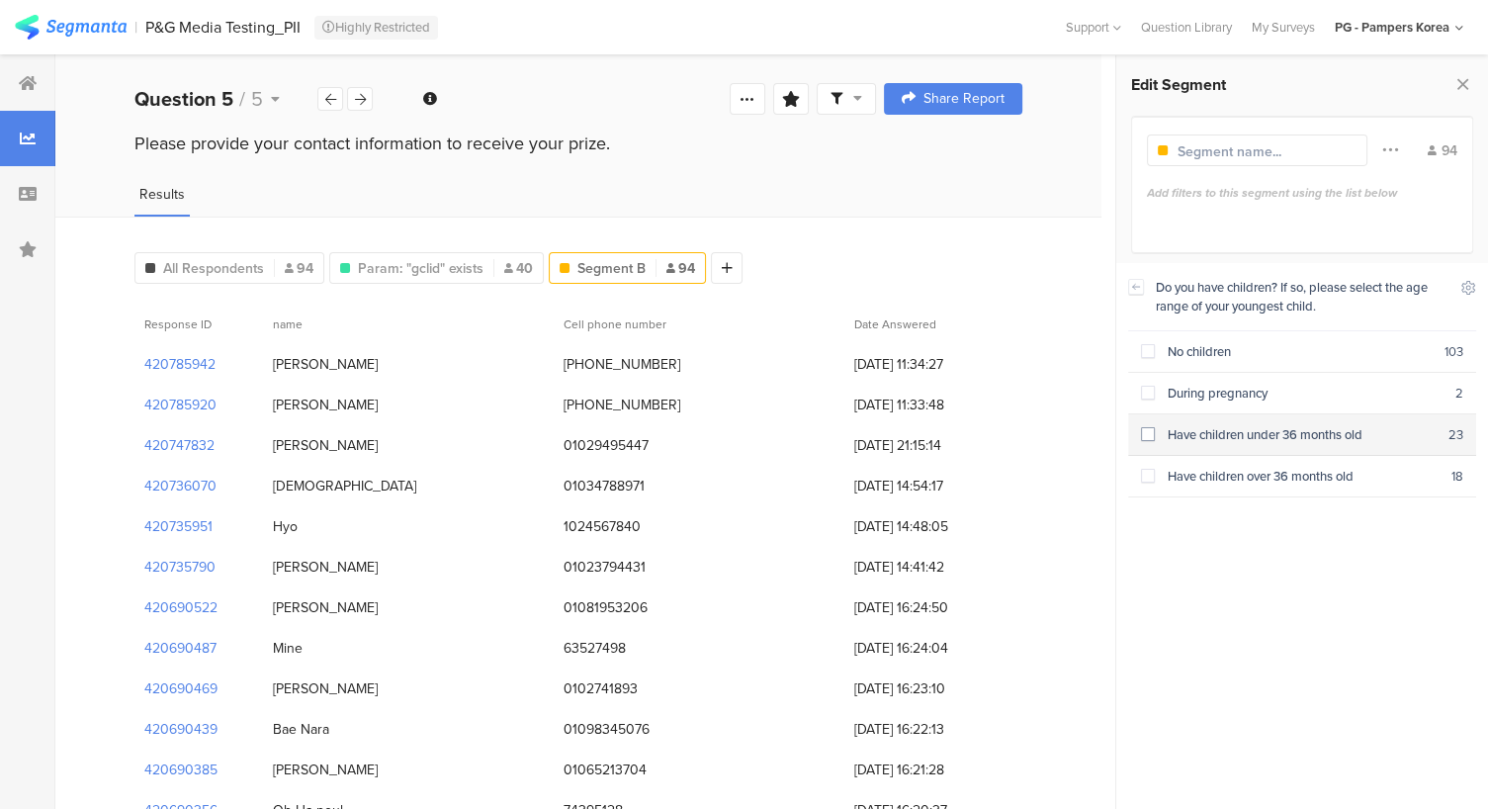
click at [1251, 427] on font "Have children under 36 months old" at bounding box center [1265, 434] width 195 height 19
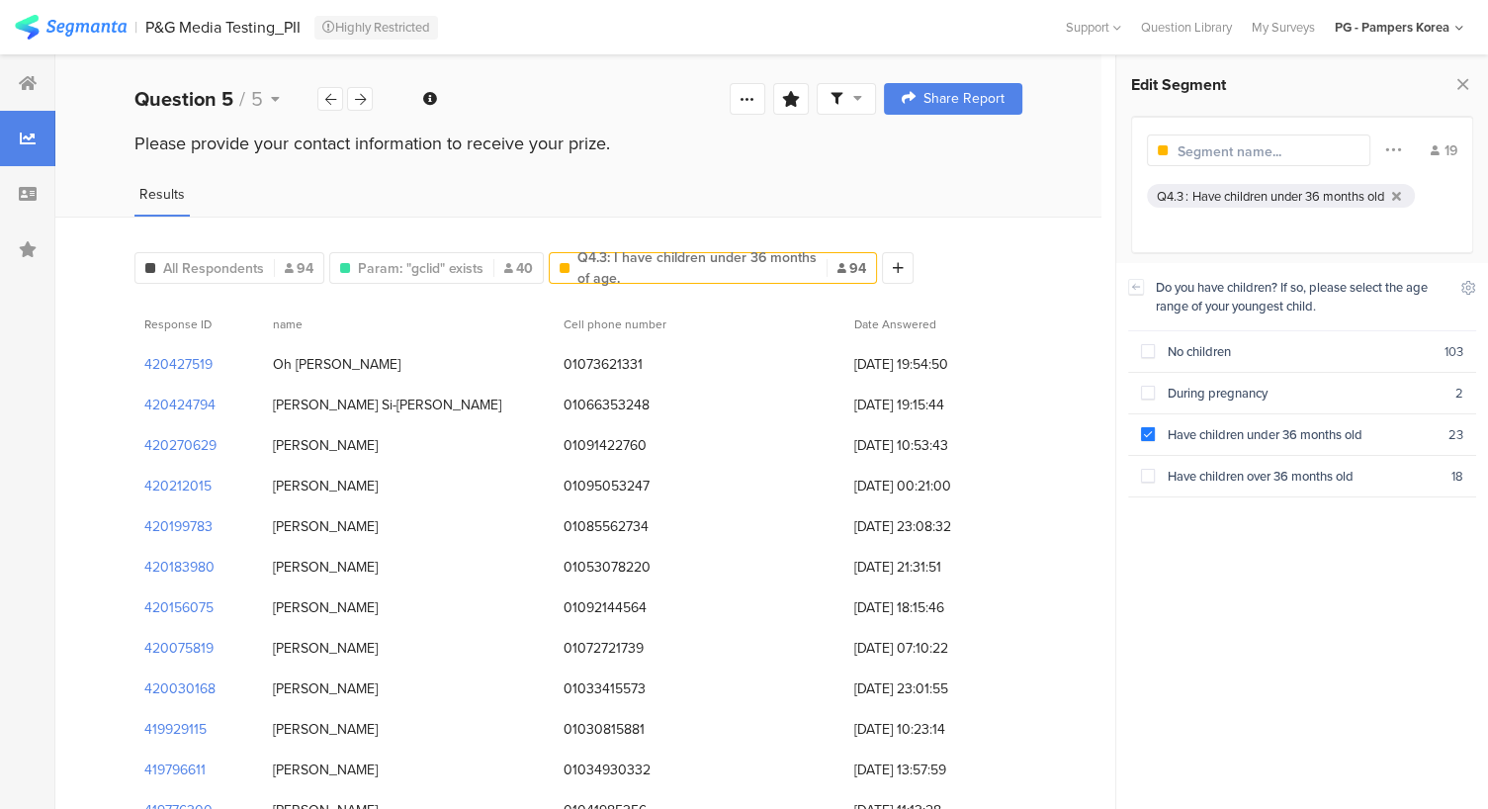
click at [1396, 221] on div "Q4.3 : Have children under 36 months old" at bounding box center [1302, 211] width 310 height 54
drag, startPoint x: 1396, startPoint y: 221, endPoint x: 1296, endPoint y: 225, distance: 100.0
click at [1296, 225] on div "Q4.3 : Have children under 36 months old" at bounding box center [1302, 211] width 310 height 54
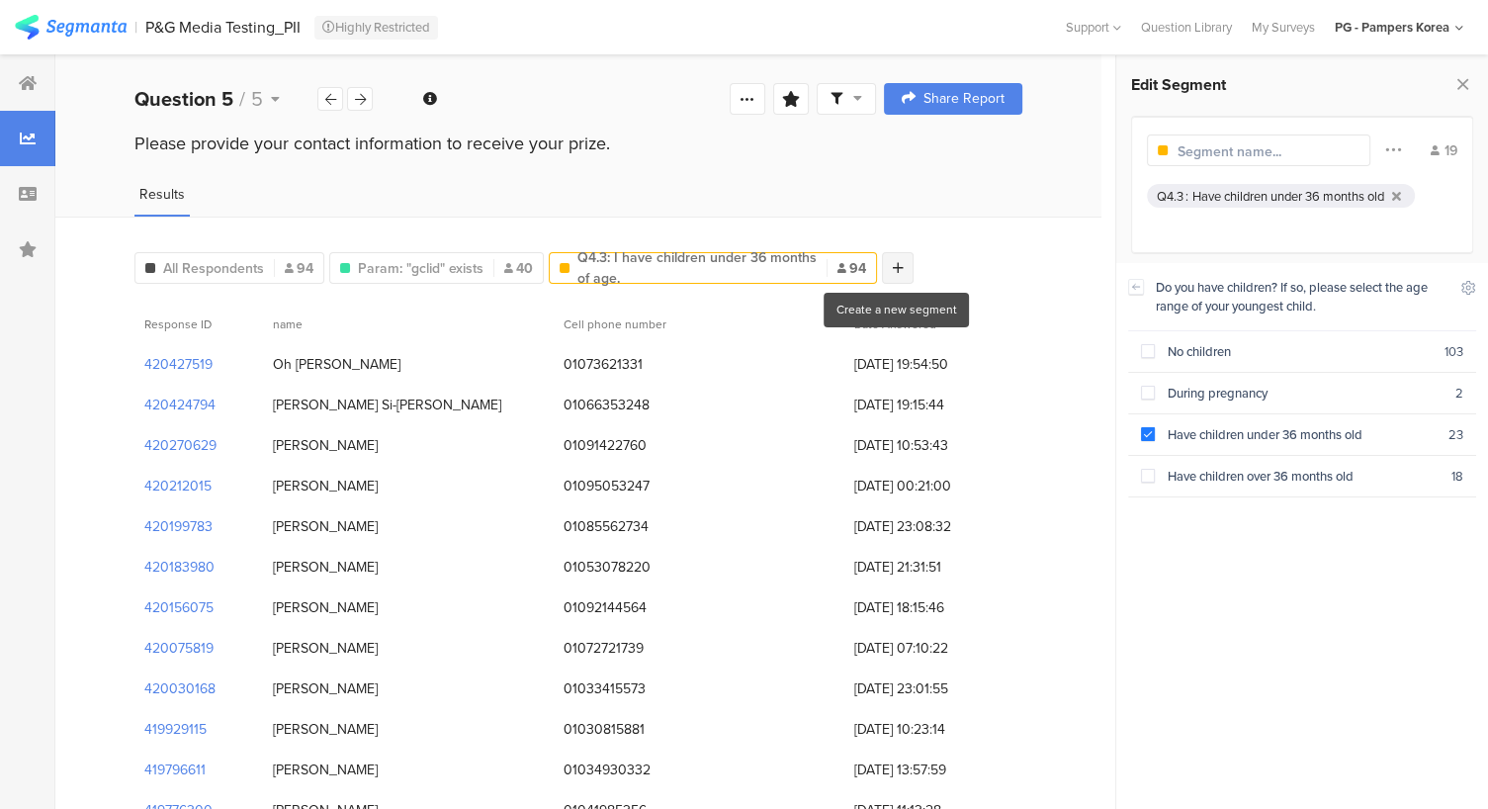
click at [893, 262] on icon at bounding box center [898, 268] width 11 height 14
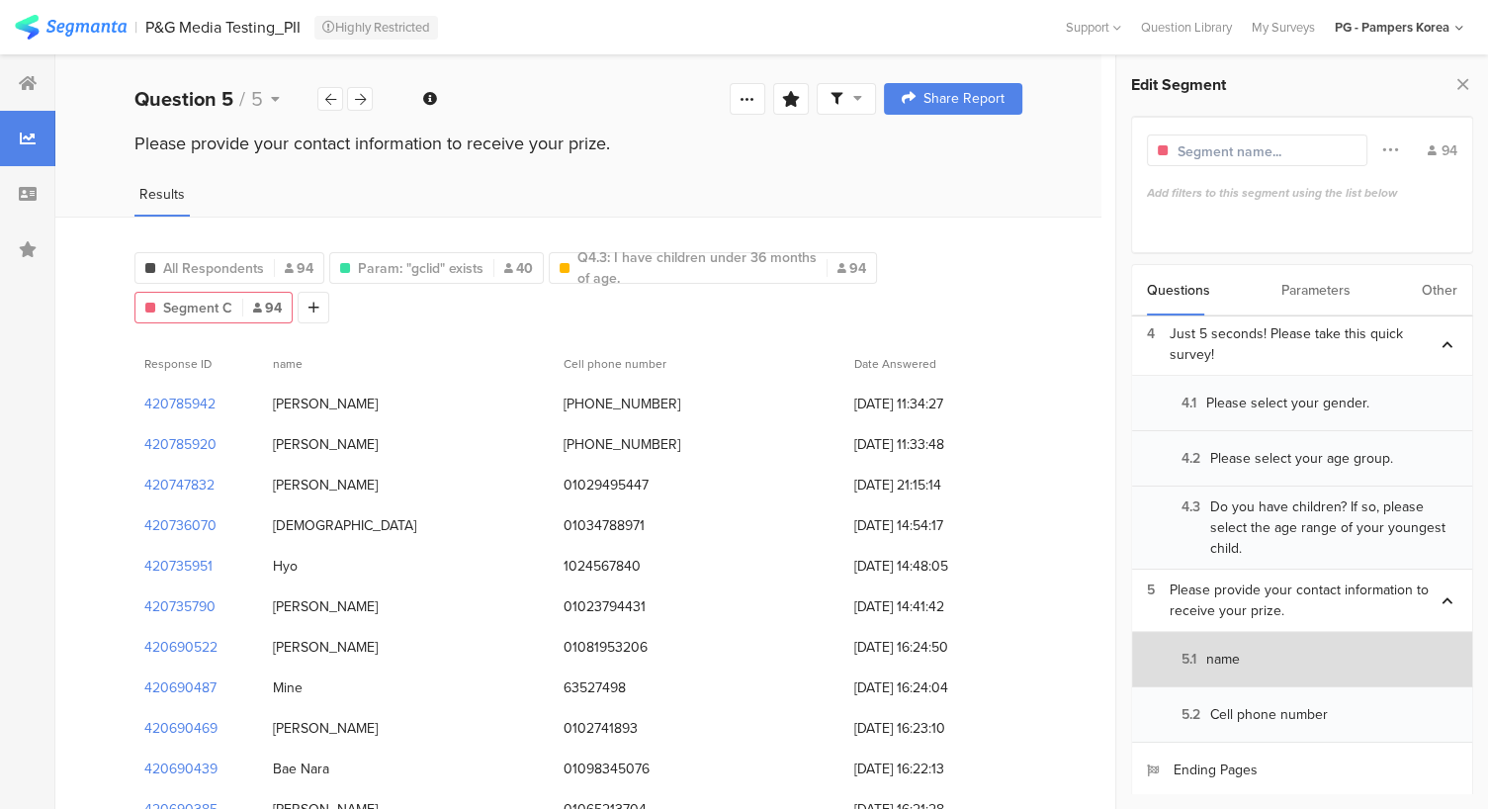
scroll to position [79, 0]
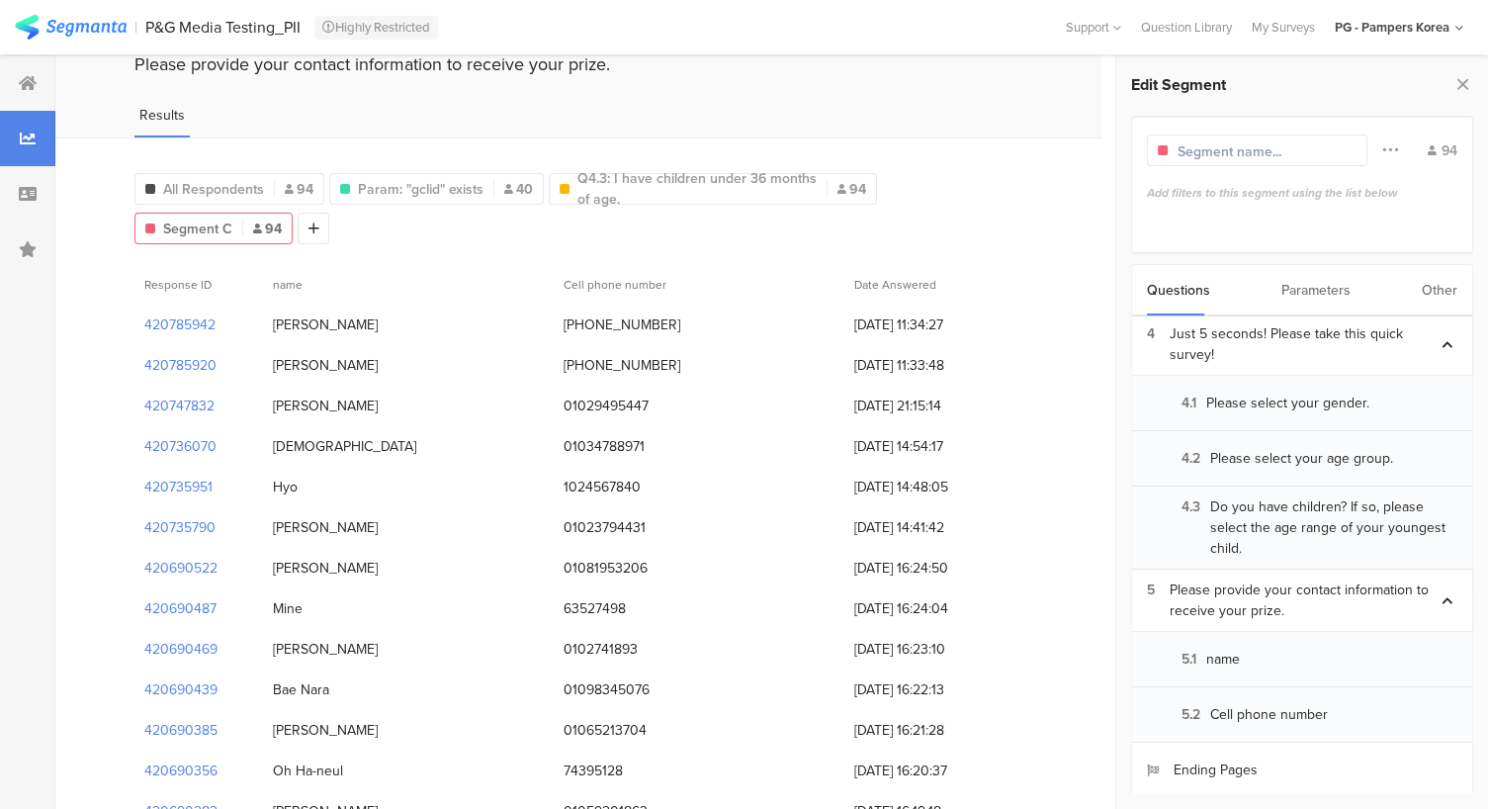
click at [1313, 289] on div "Parameters" at bounding box center [1315, 290] width 69 height 50
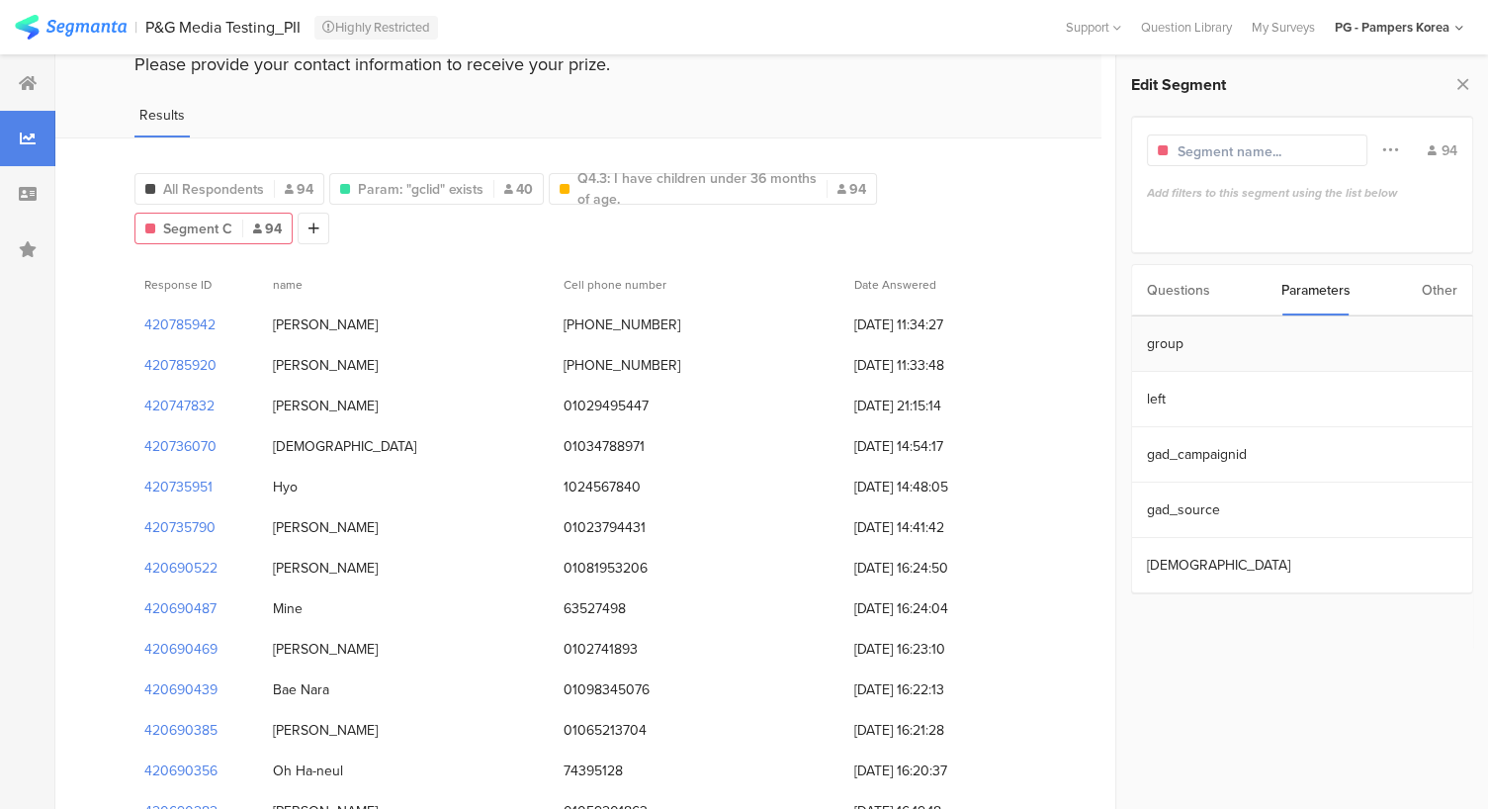
click at [1238, 350] on section "group" at bounding box center [1302, 343] width 340 height 55
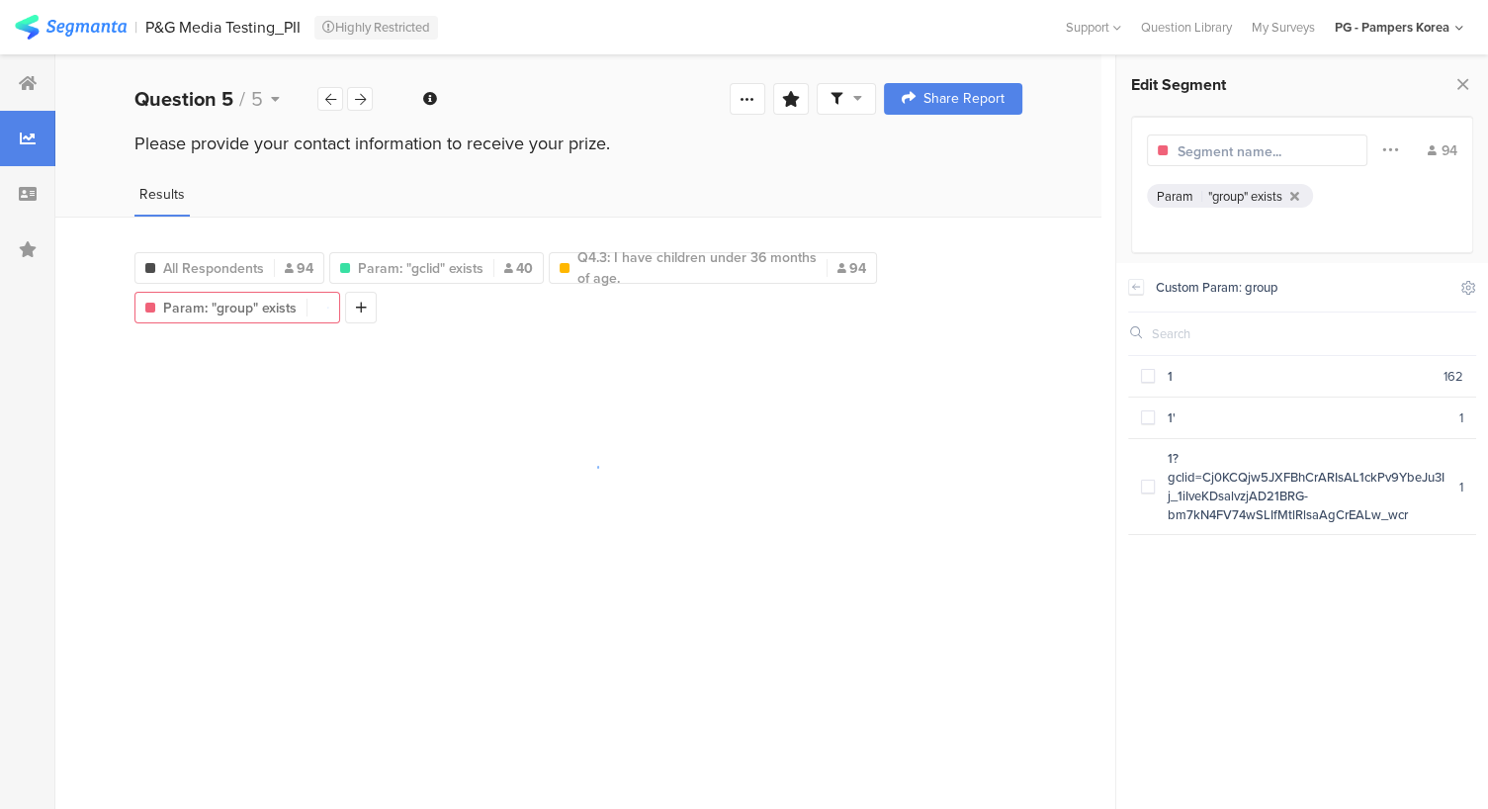
scroll to position [0, 0]
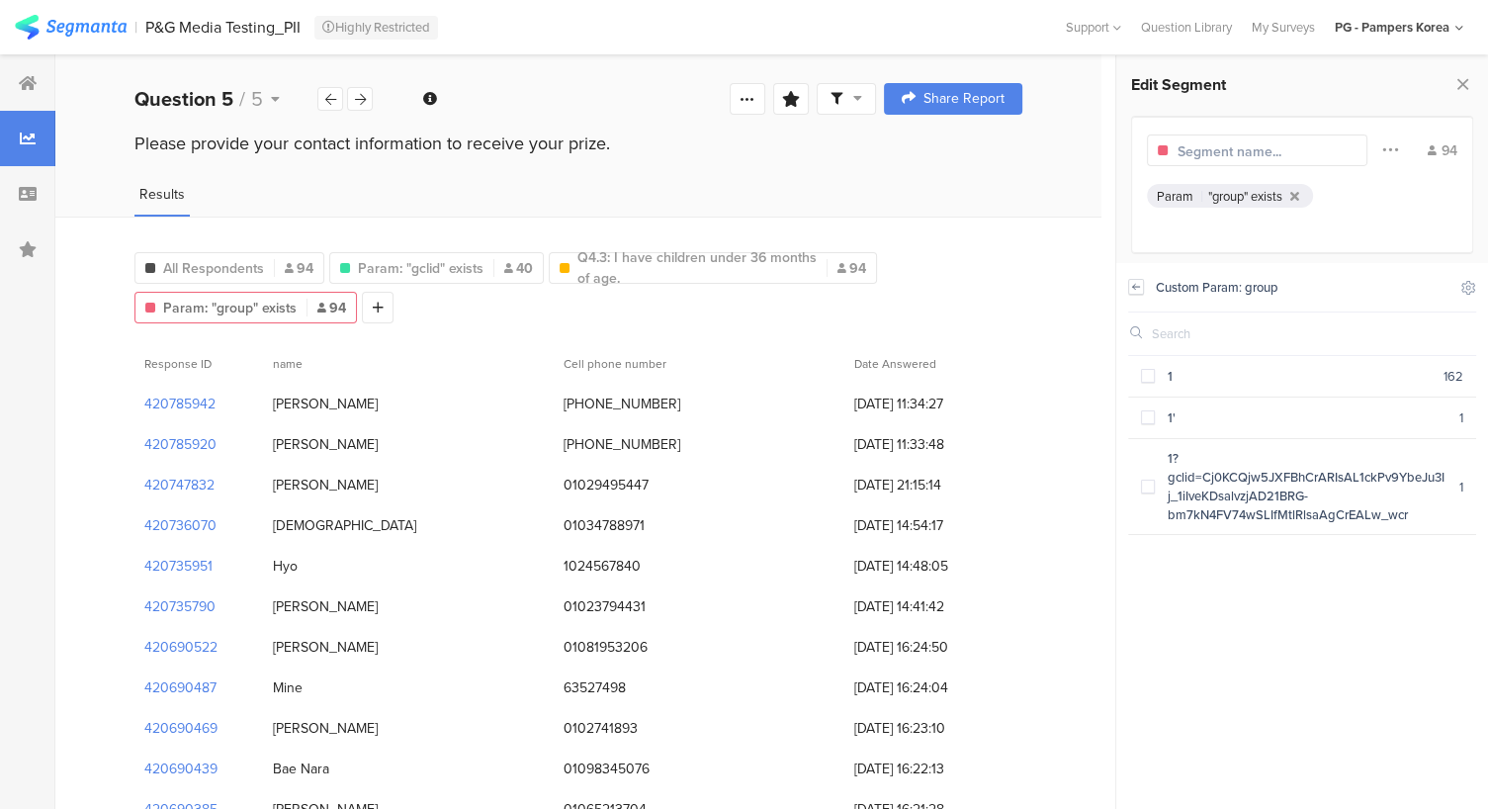
click at [1132, 286] on icon at bounding box center [1135, 286] width 7 height 5
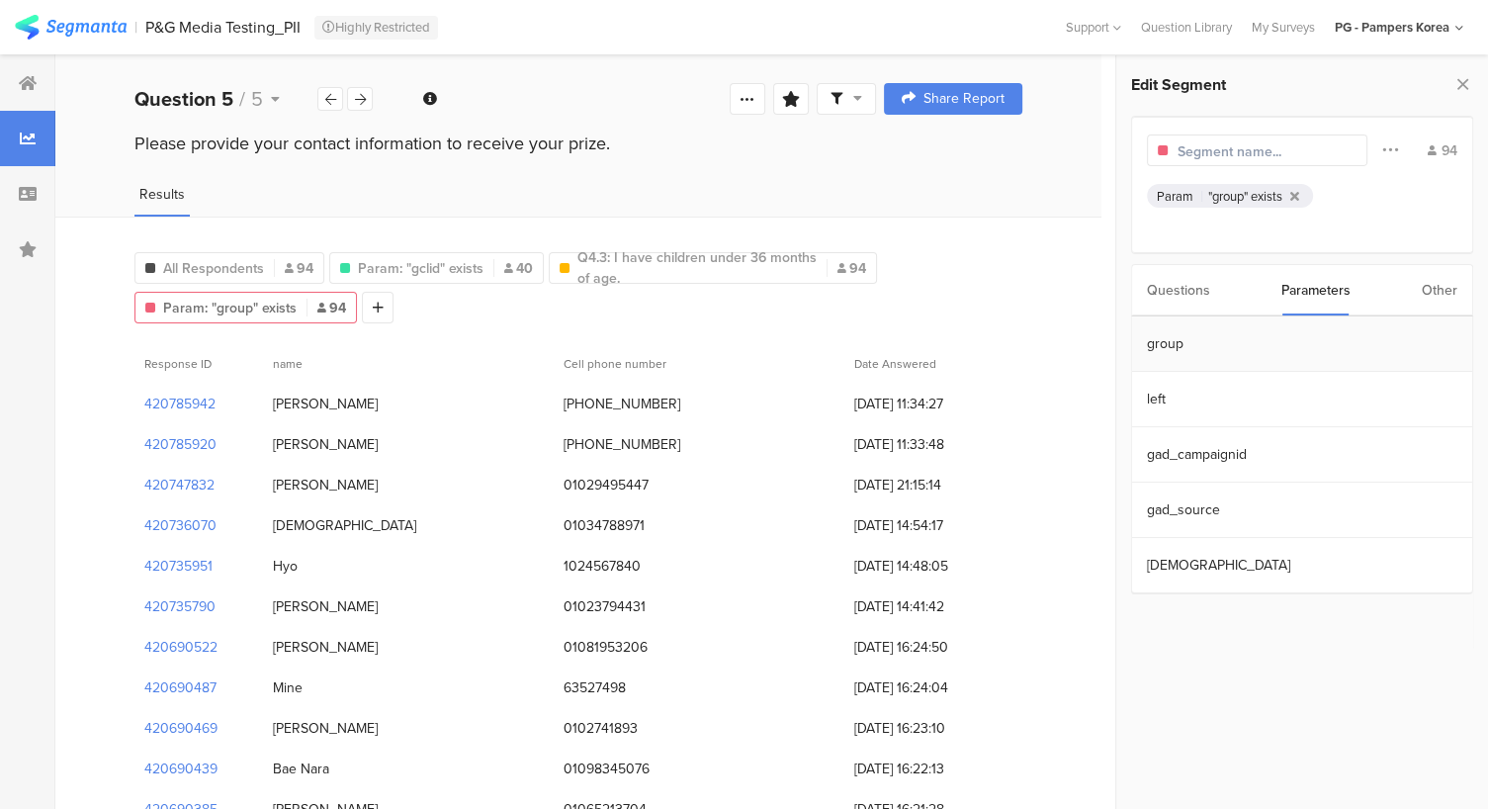
click at [1268, 343] on section "group" at bounding box center [1302, 343] width 340 height 55
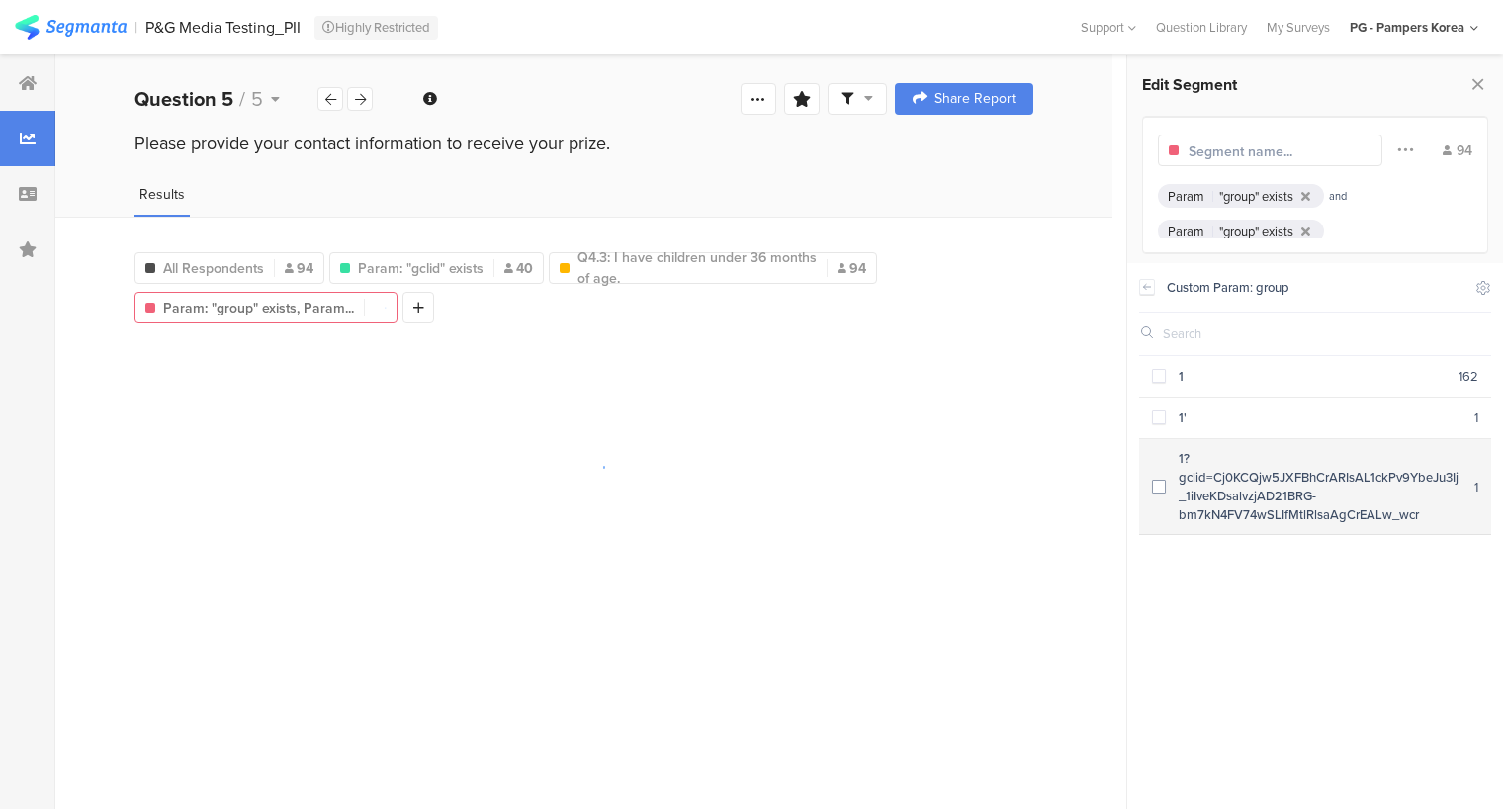
click at [1153, 484] on span at bounding box center [1159, 487] width 14 height 14
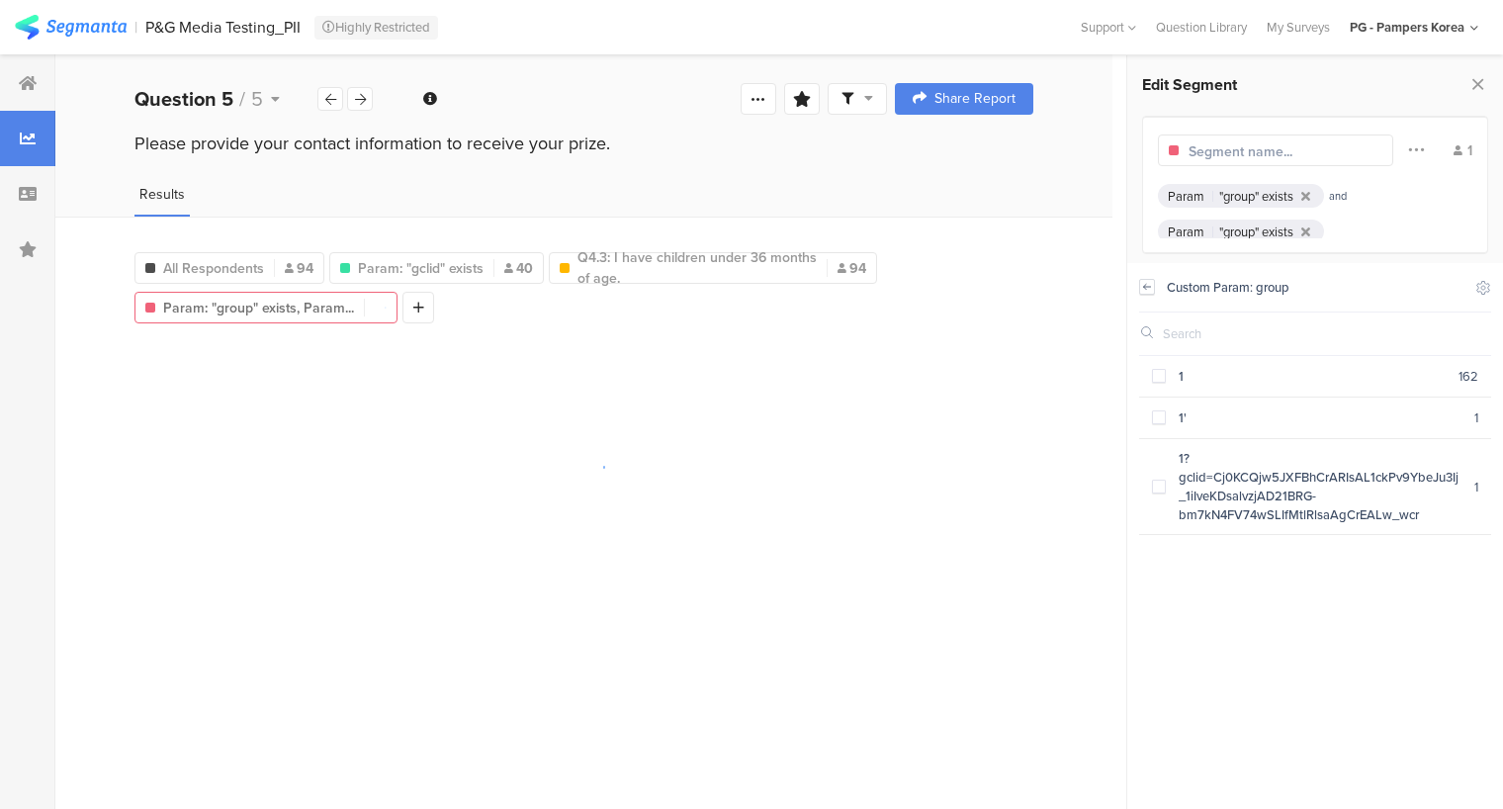
click at [1142, 282] on icon at bounding box center [1147, 287] width 14 height 16
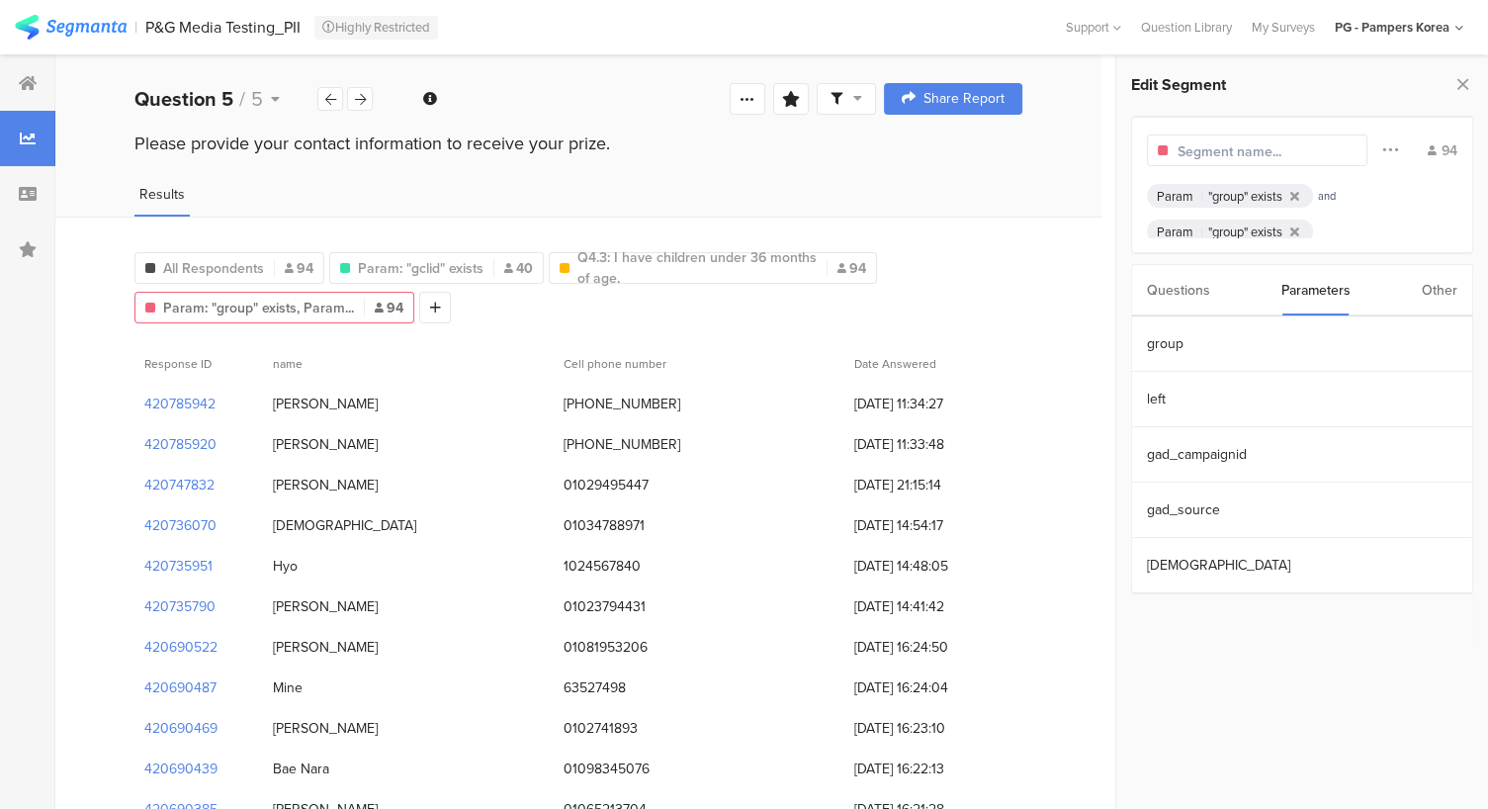
click at [1456, 294] on div "Other" at bounding box center [1440, 290] width 36 height 50
click at [1185, 290] on div "Questions" at bounding box center [1178, 290] width 63 height 50
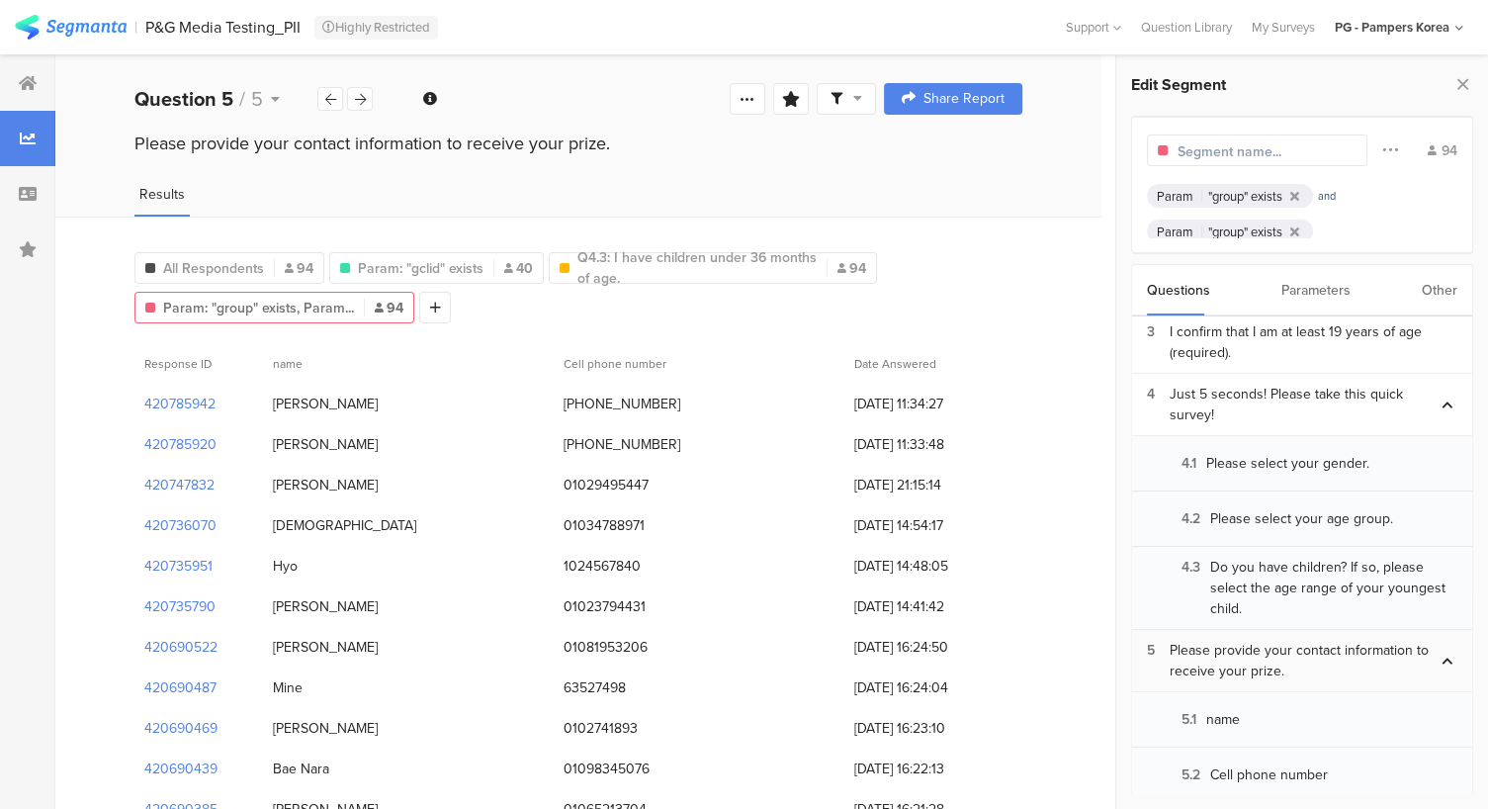
scroll to position [316, 0]
click at [1315, 294] on div "Parameters" at bounding box center [1315, 290] width 69 height 50
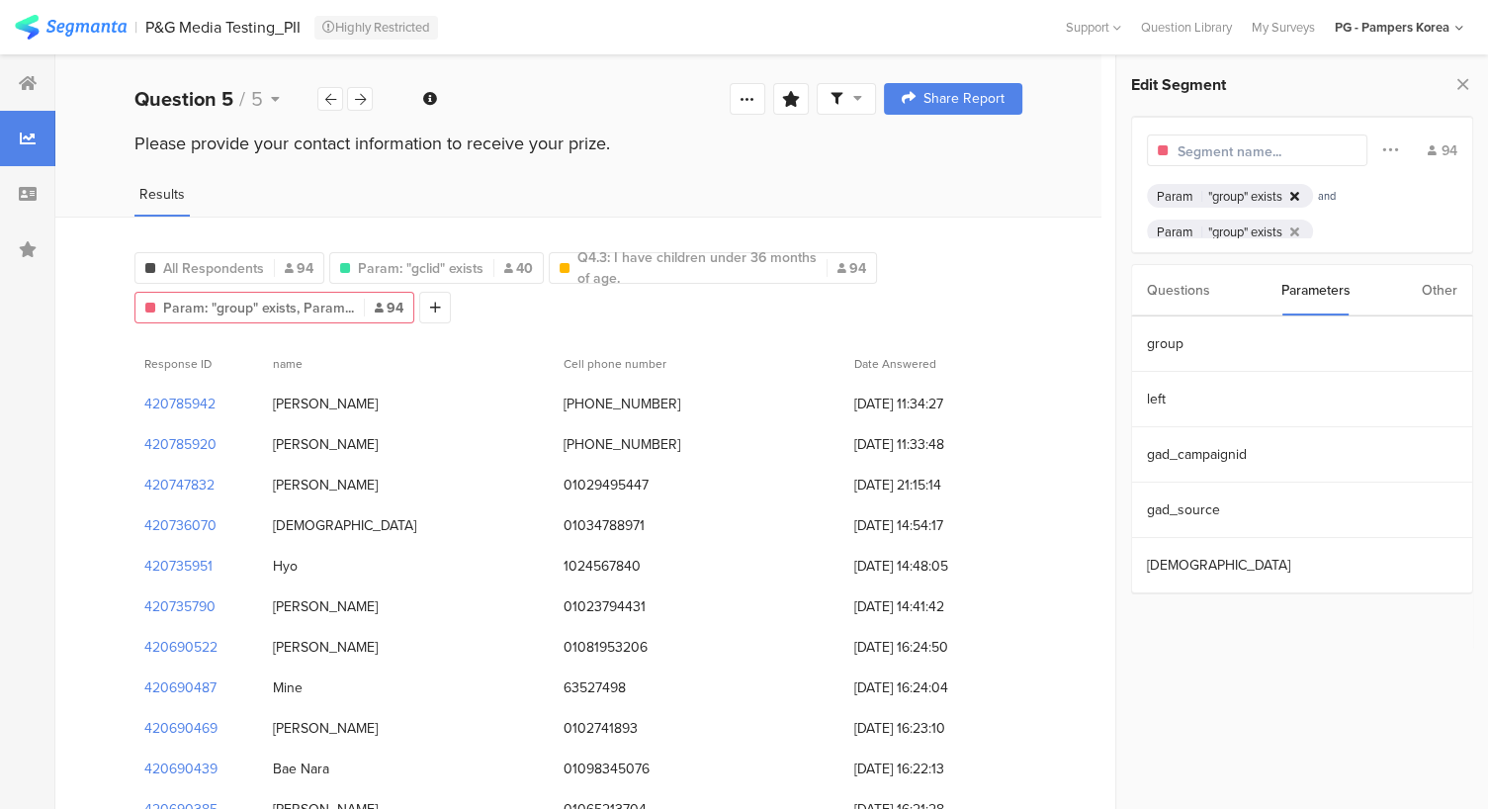
click at [1293, 192] on icon at bounding box center [1294, 196] width 9 height 13
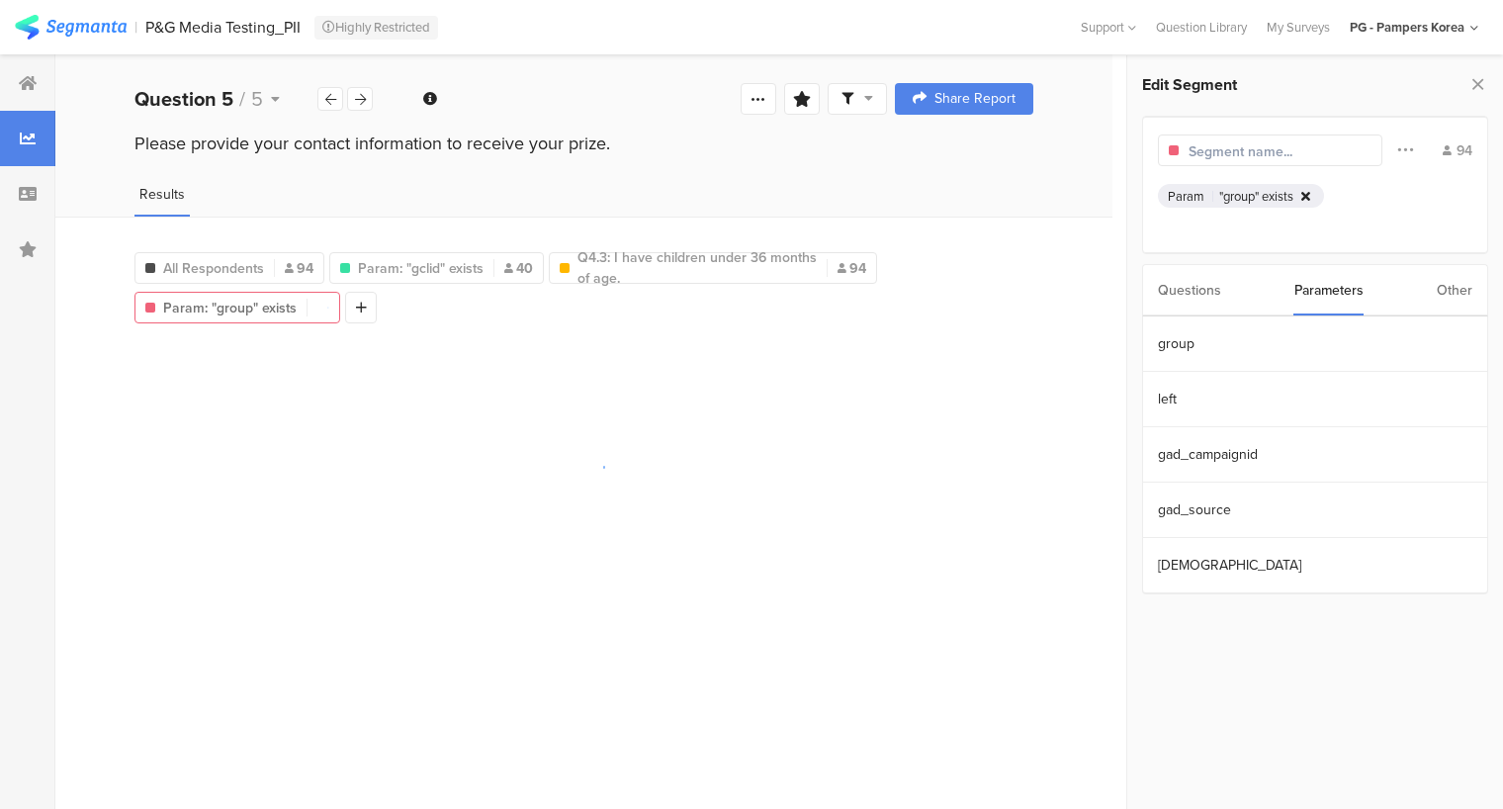
click at [1302, 192] on icon at bounding box center [1305, 196] width 9 height 13
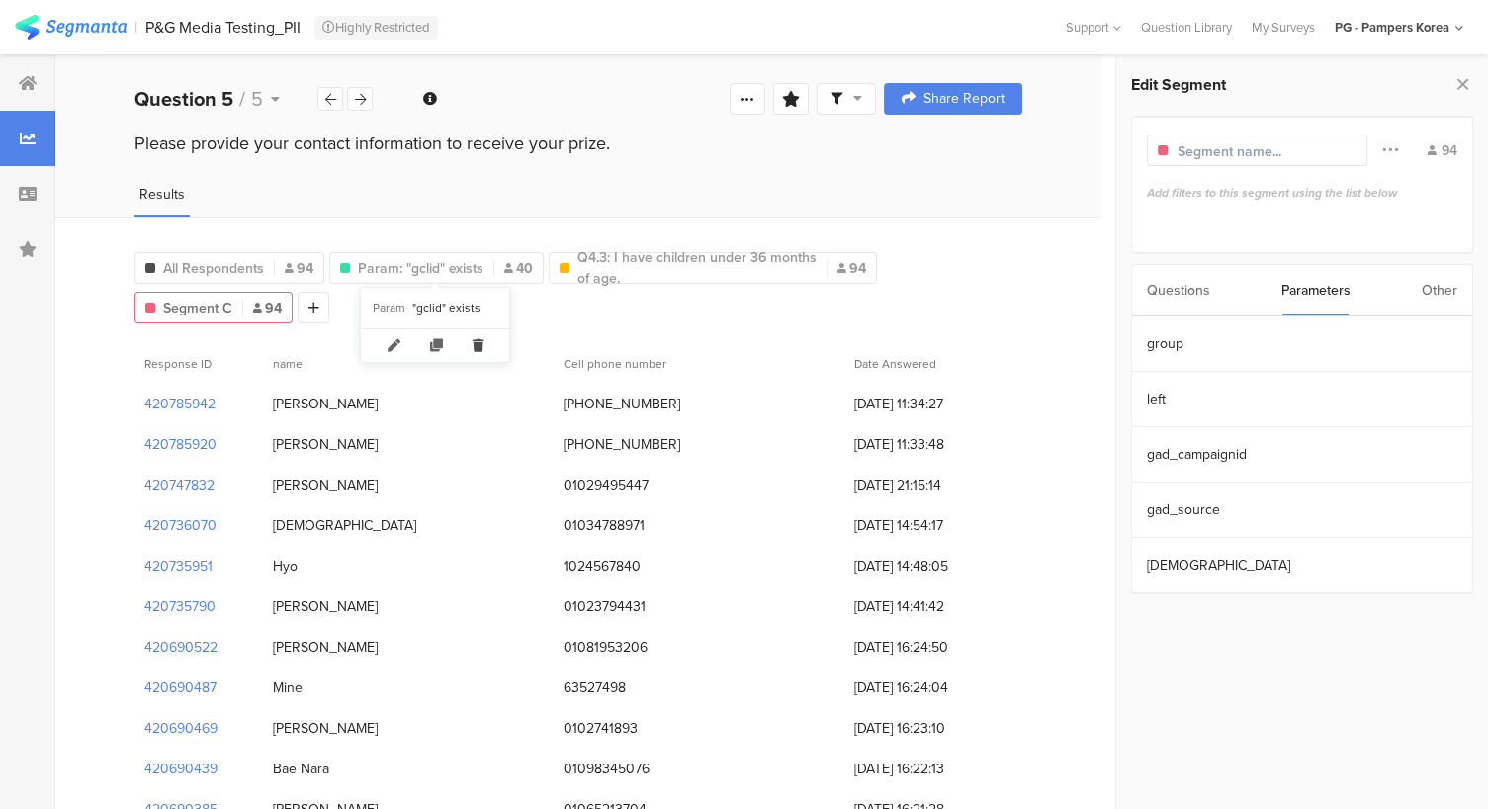
click at [472, 353] on icon at bounding box center [478, 345] width 41 height 33
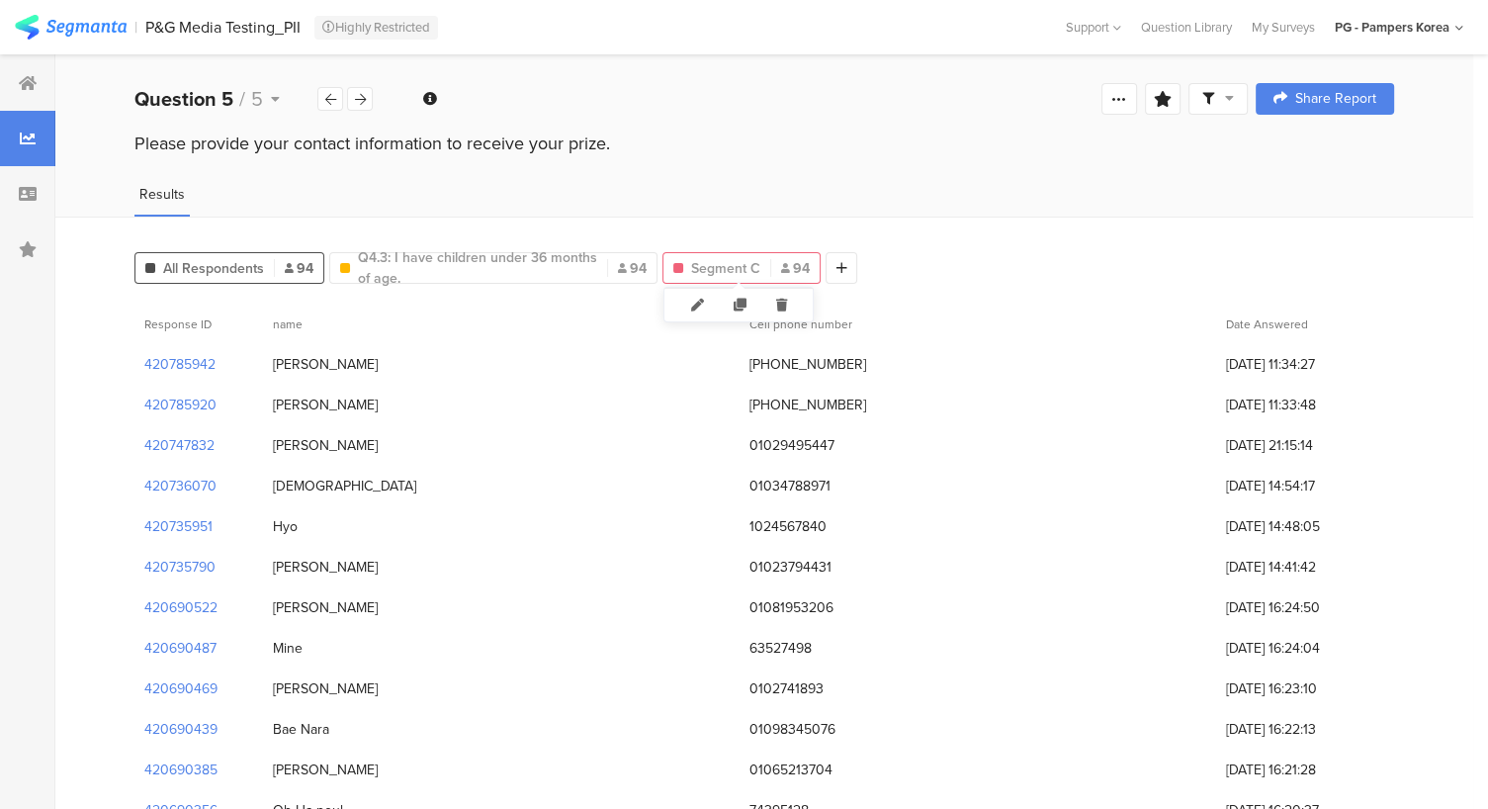
click at [712, 263] on font "Segment C" at bounding box center [725, 268] width 69 height 21
click at [694, 309] on icon at bounding box center [697, 305] width 43 height 33
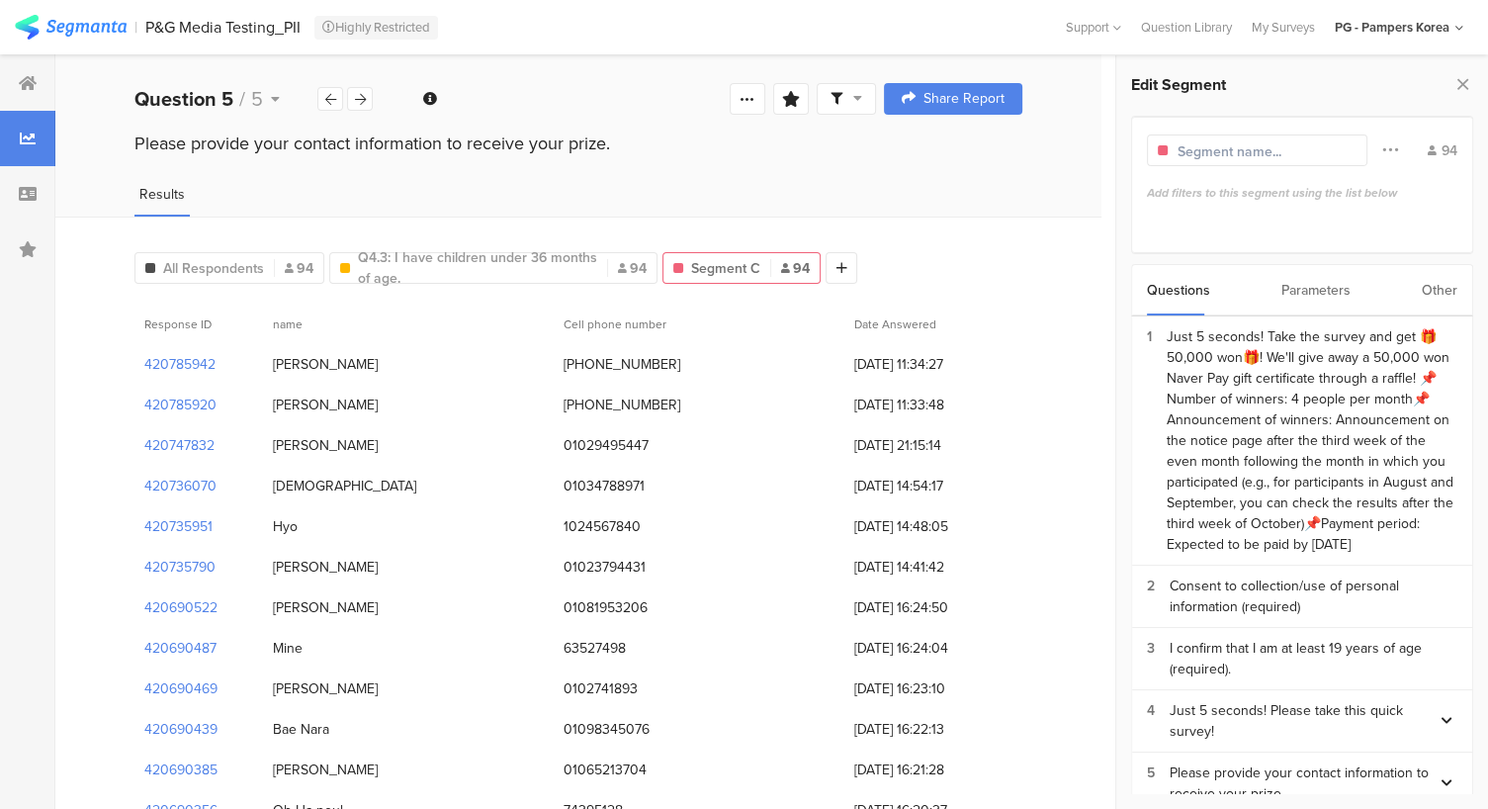
click at [1295, 281] on font "Parameters" at bounding box center [1315, 290] width 69 height 21
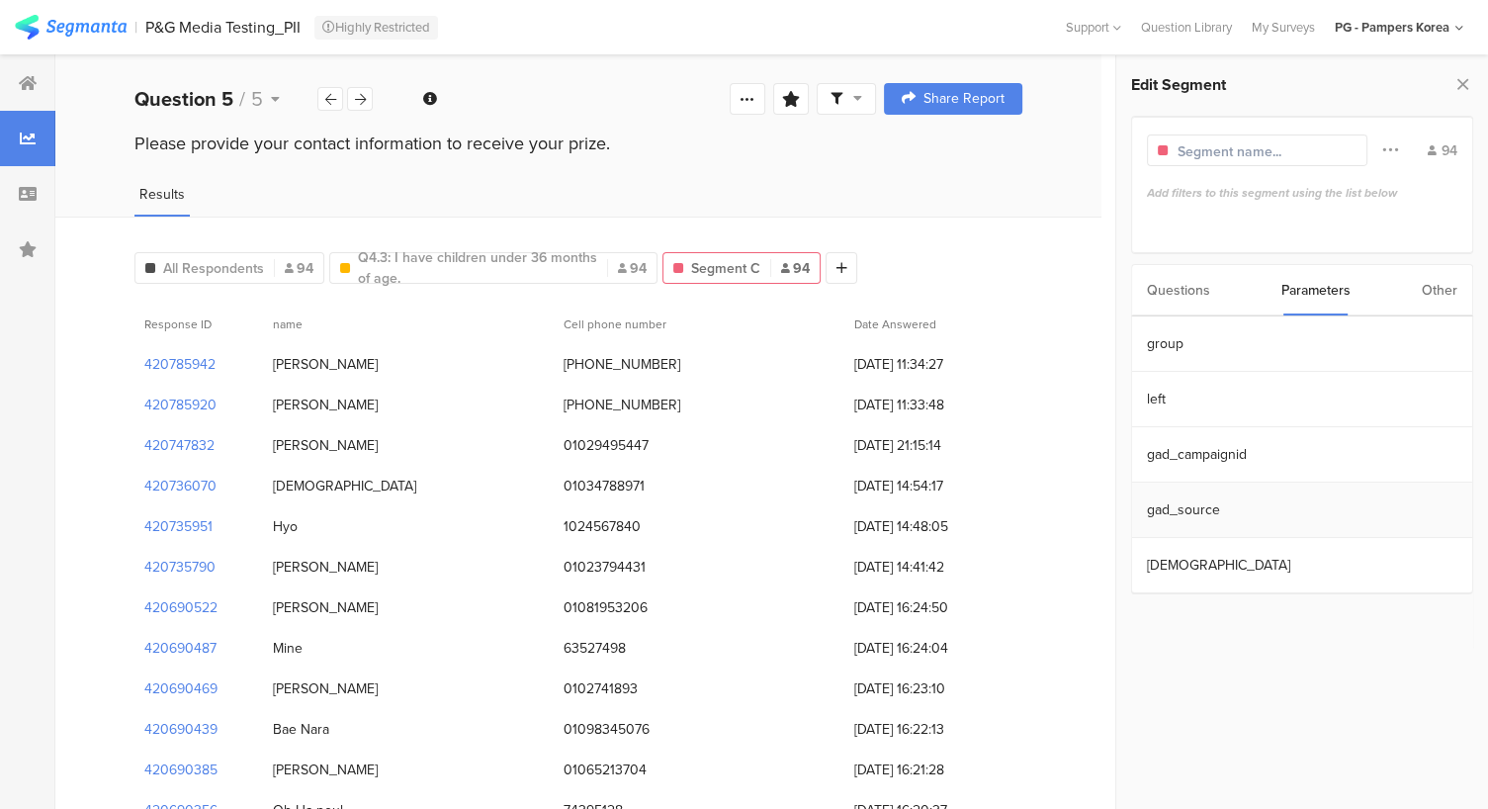
click at [1224, 519] on section "gad_source" at bounding box center [1302, 510] width 340 height 55
